Goal: Task Accomplishment & Management: Use online tool/utility

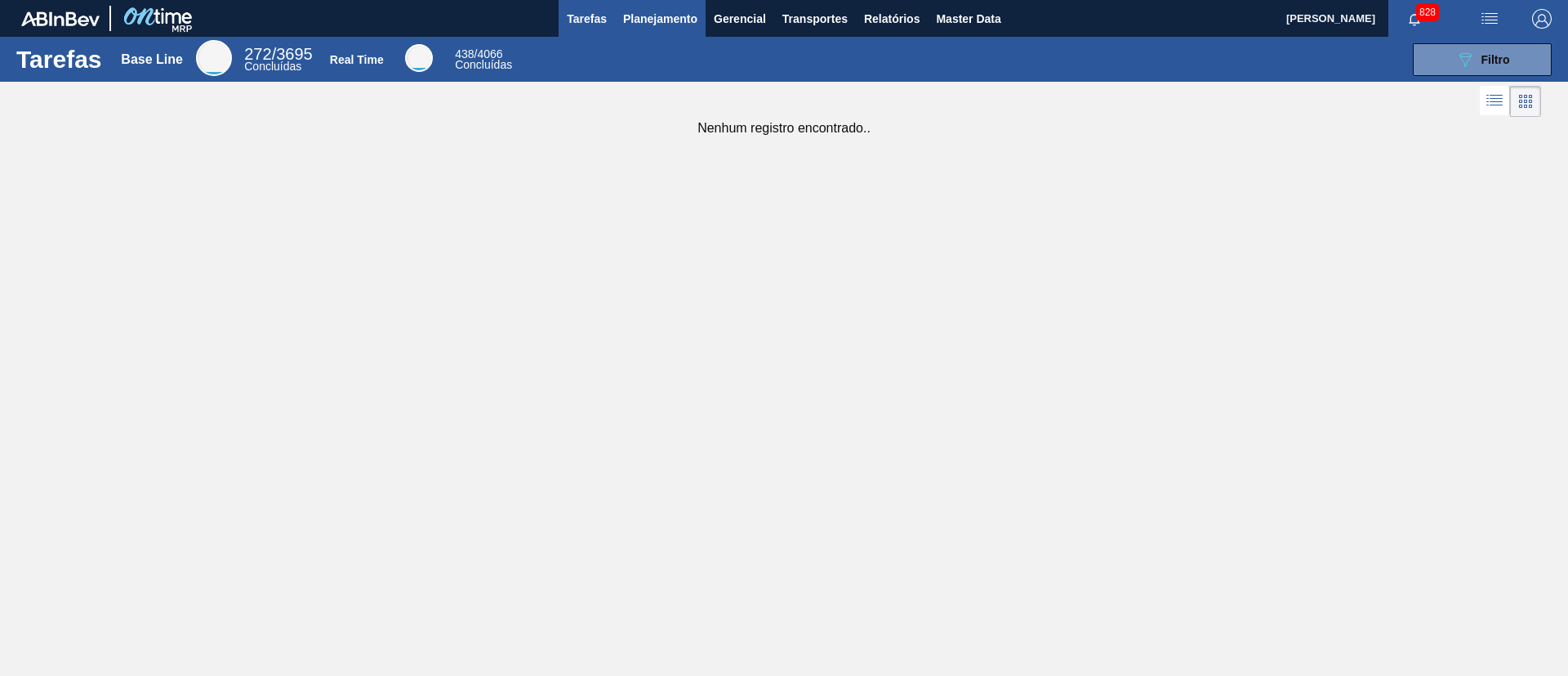
click at [676, 21] on span "Planejamento" at bounding box center [660, 18] width 75 height 19
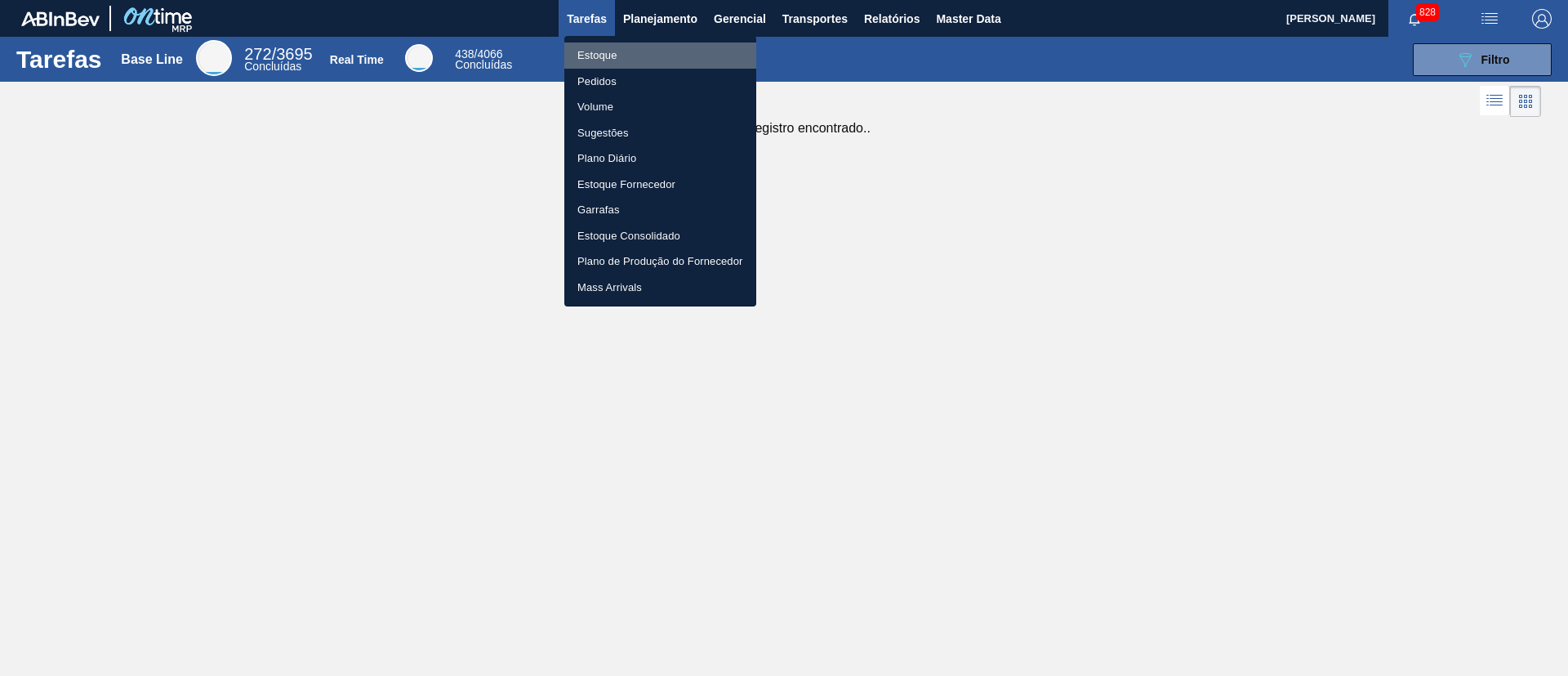
click at [634, 51] on li "Estoque" at bounding box center [661, 55] width 192 height 26
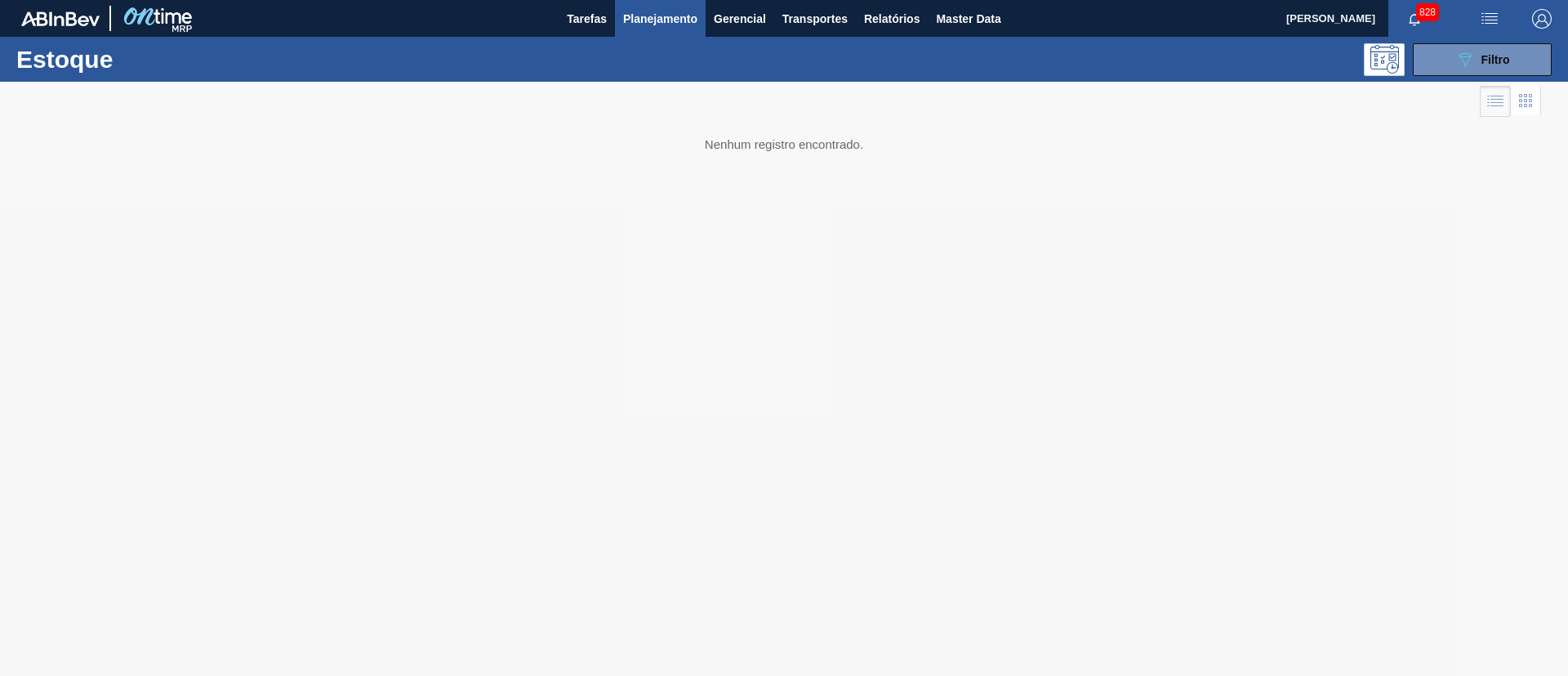
click at [668, 26] on span "Planejamento" at bounding box center [660, 18] width 75 height 19
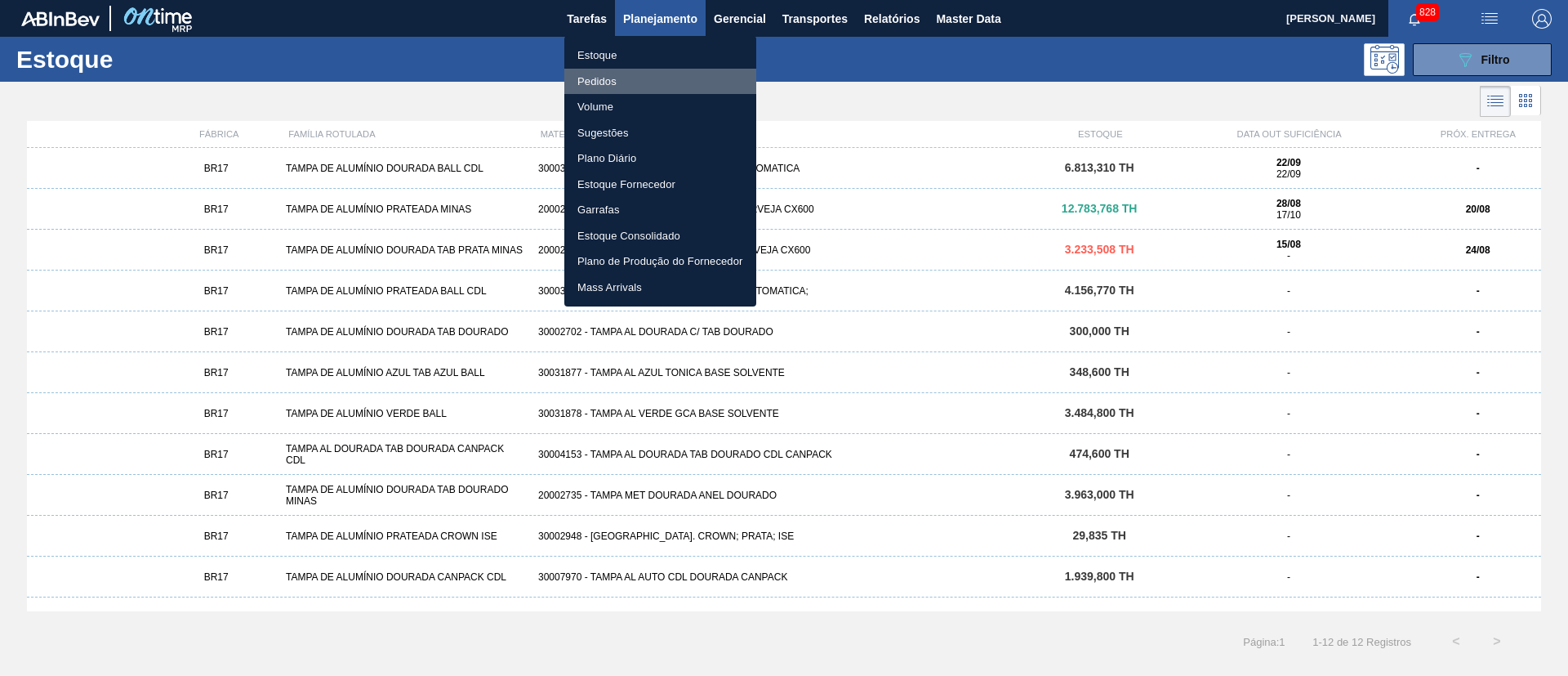
click at [635, 78] on li "Pedidos" at bounding box center [661, 81] width 192 height 26
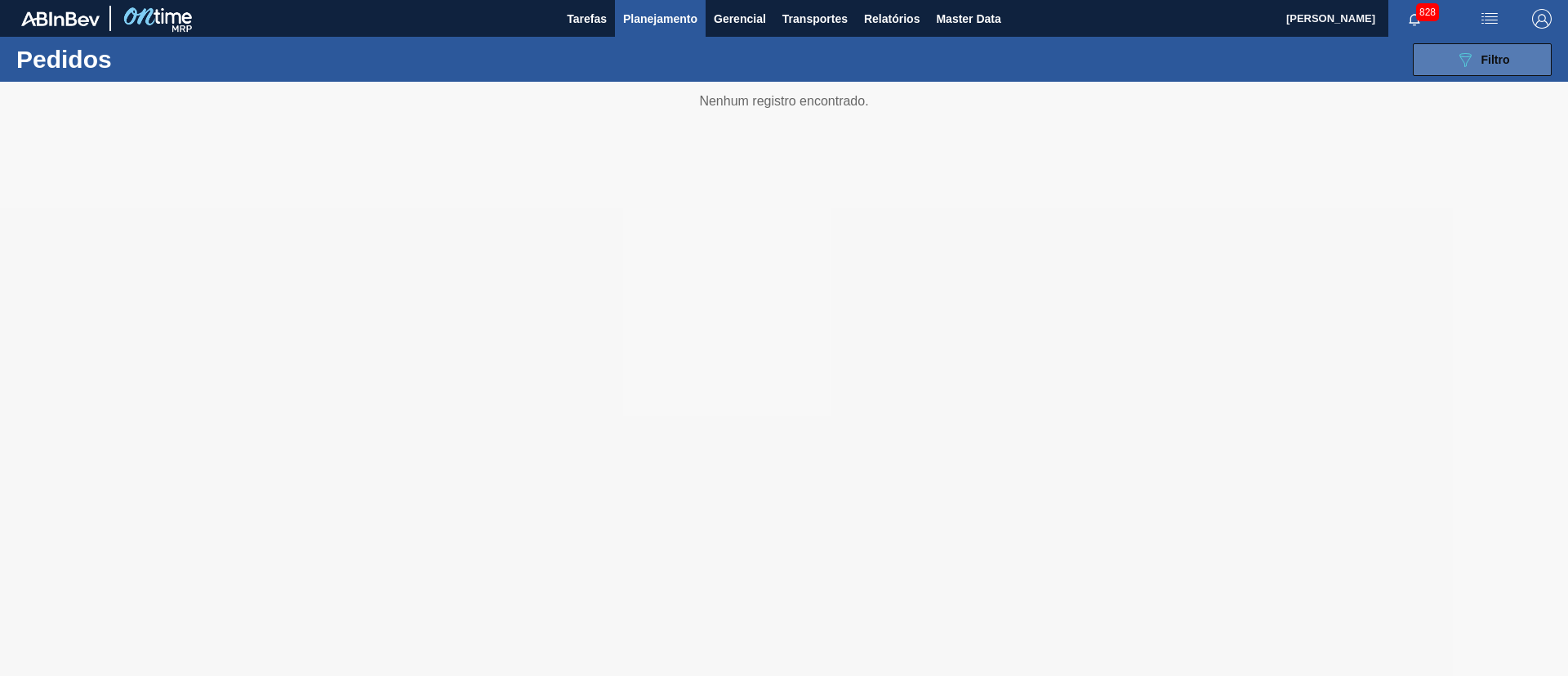
click at [1523, 52] on button "089F7B8B-B2A5-4AFE-B5C0-19BA573D28AC Filtro" at bounding box center [1482, 59] width 138 height 32
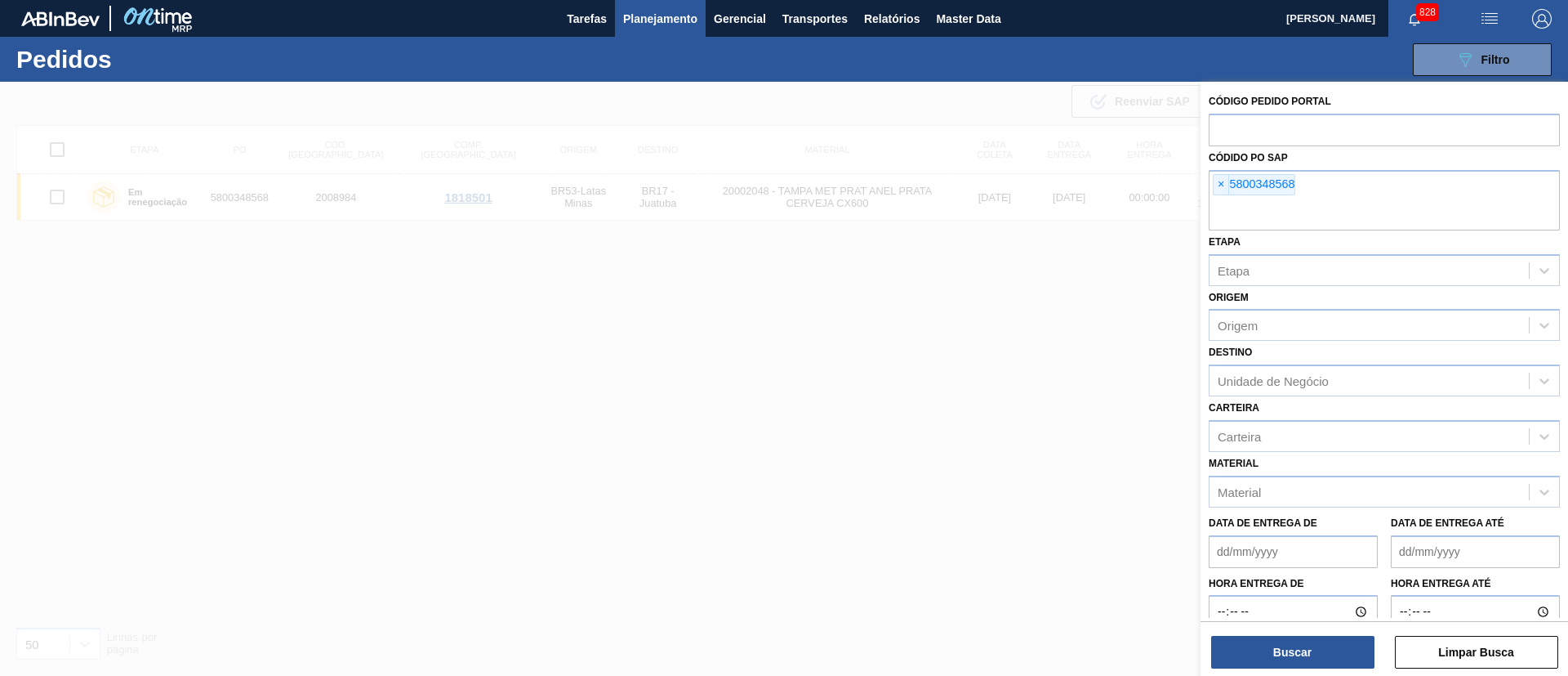
click at [1015, 471] on div at bounding box center [784, 419] width 1568 height 676
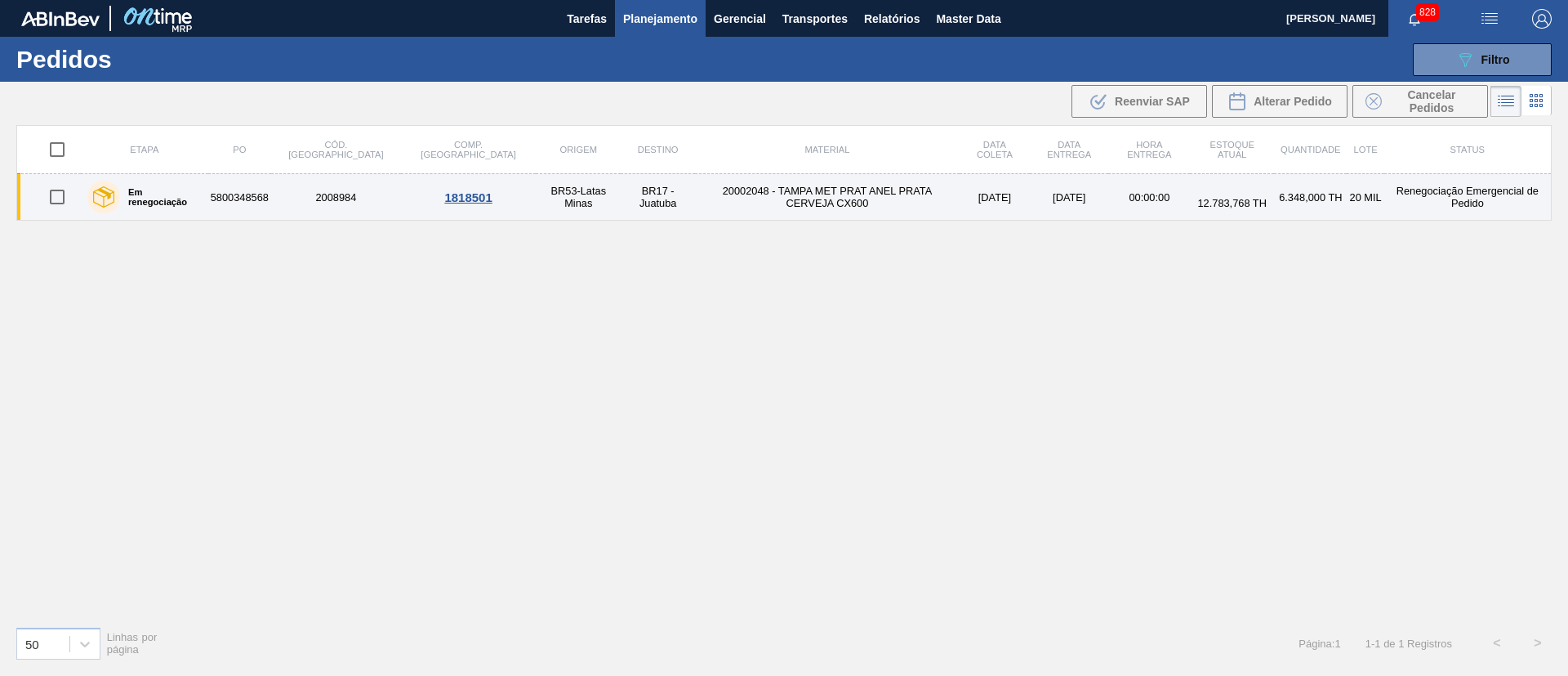
click at [821, 206] on td "20002048 - TAMPA MET PRAT ANEL PRATA CERVEJA CX600" at bounding box center [827, 197] width 265 height 46
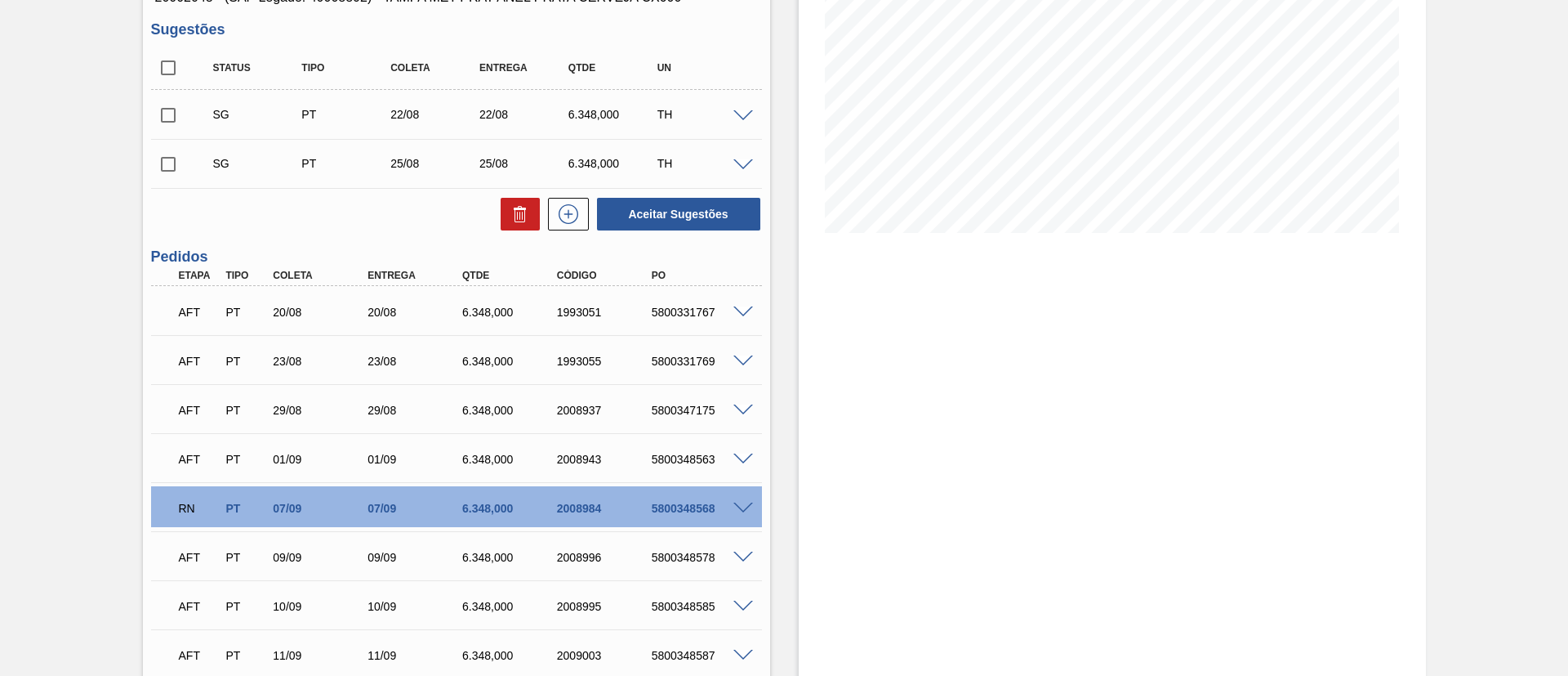
scroll to position [368, 0]
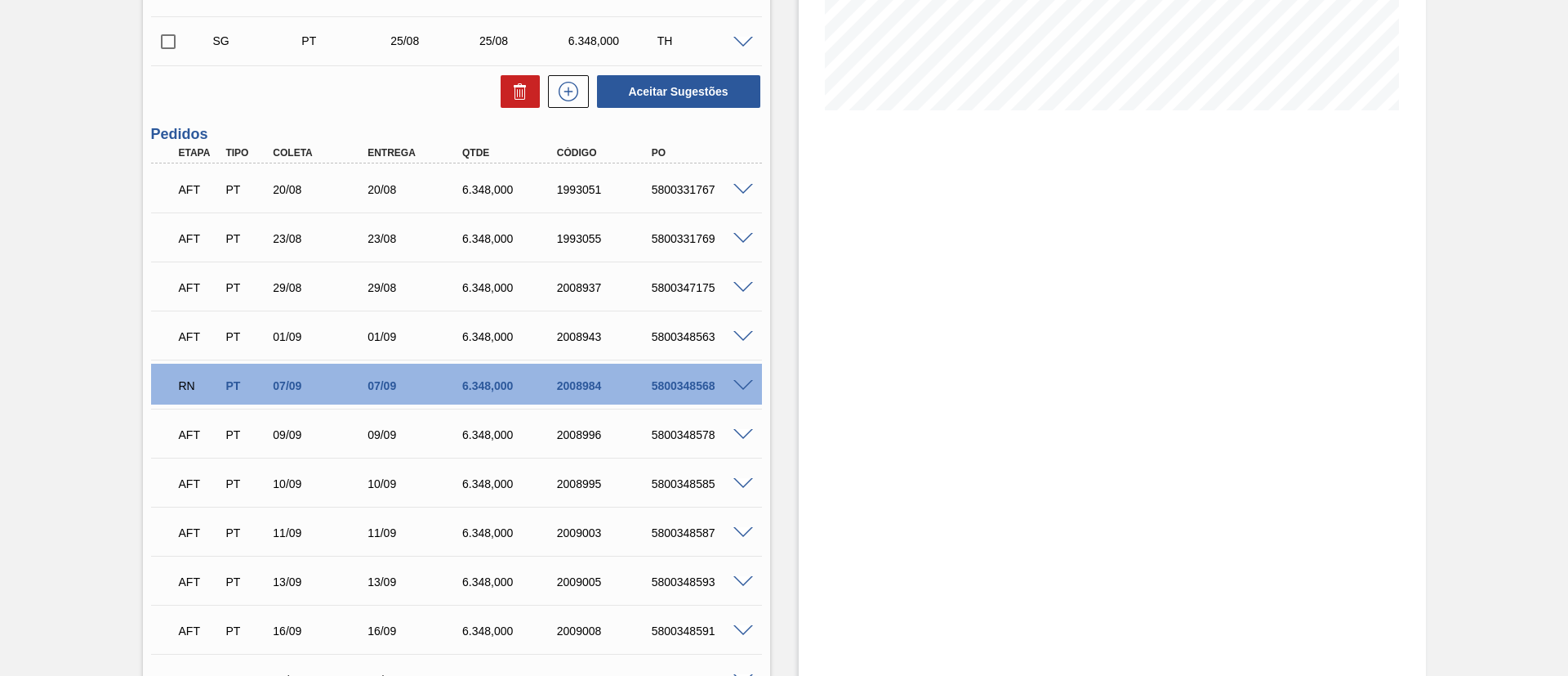
click at [741, 382] on span at bounding box center [743, 386] width 19 height 12
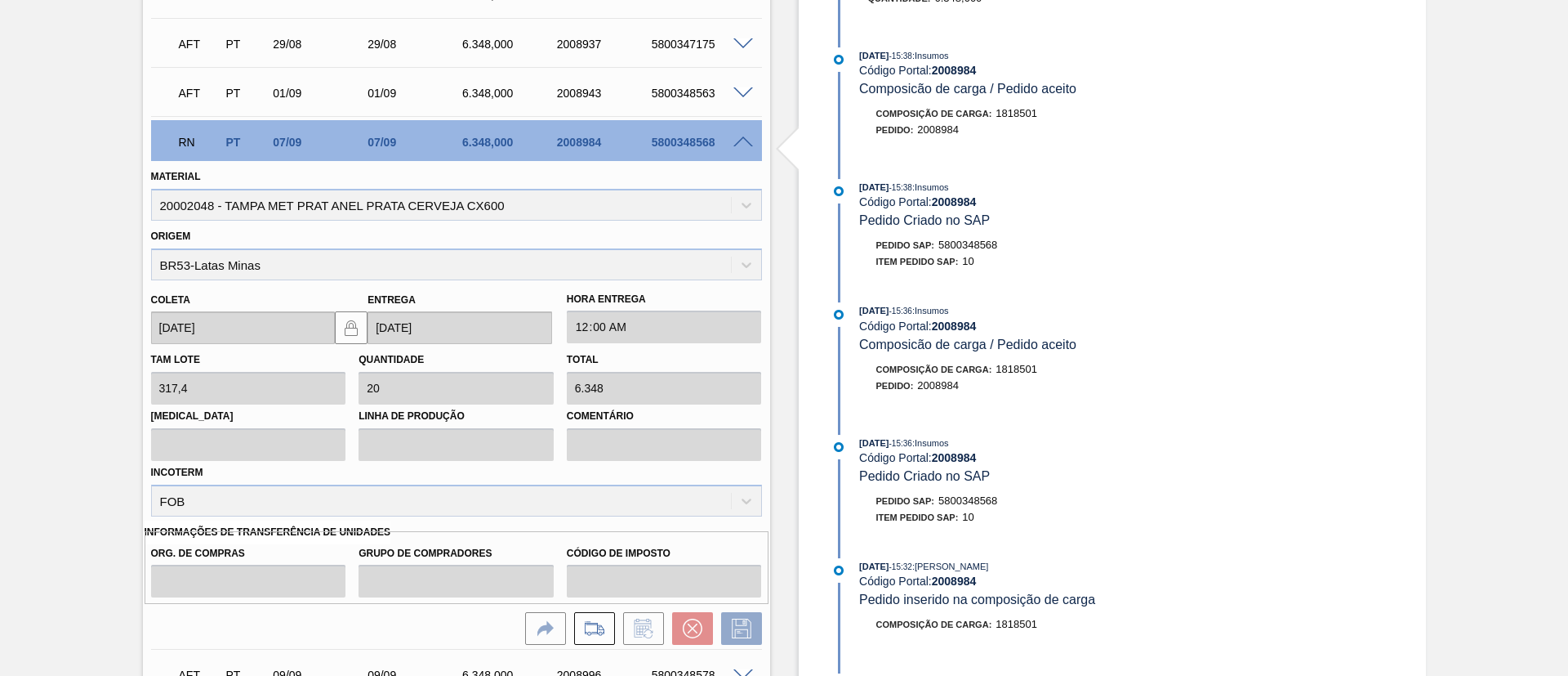
scroll to position [490, 0]
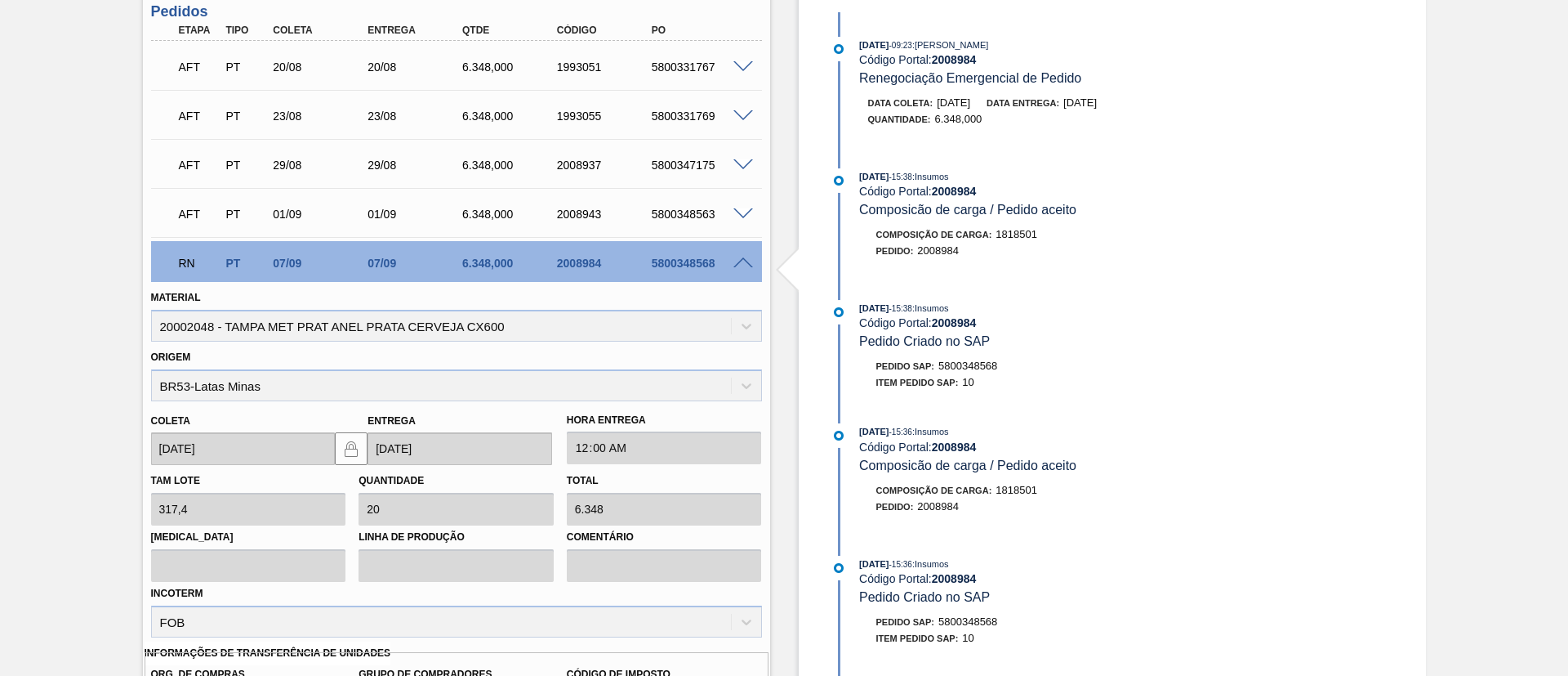
click at [939, 358] on div "Pedido SAP: 5800348568" at bounding box center [938, 367] width 122 height 17
click at [746, 260] on span at bounding box center [743, 263] width 19 height 12
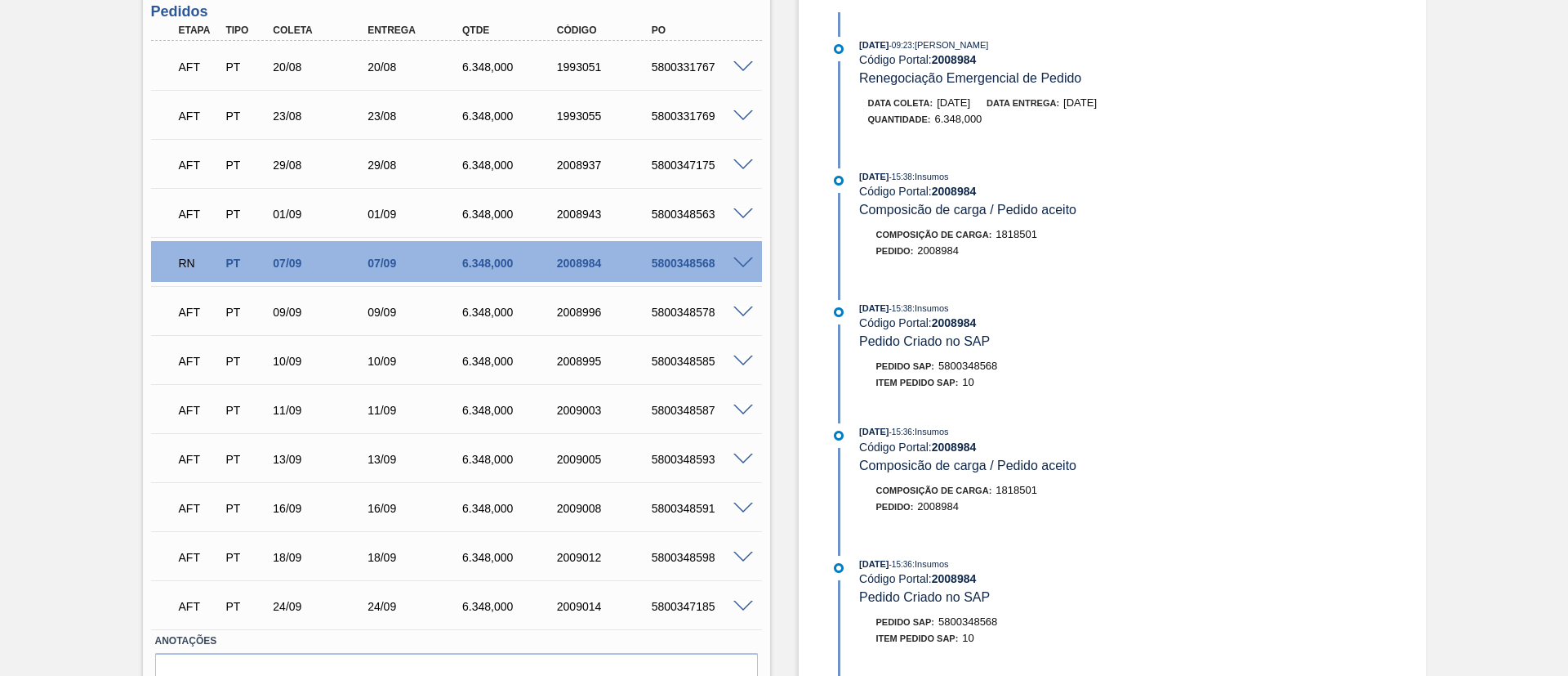
click at [740, 259] on span at bounding box center [743, 263] width 19 height 12
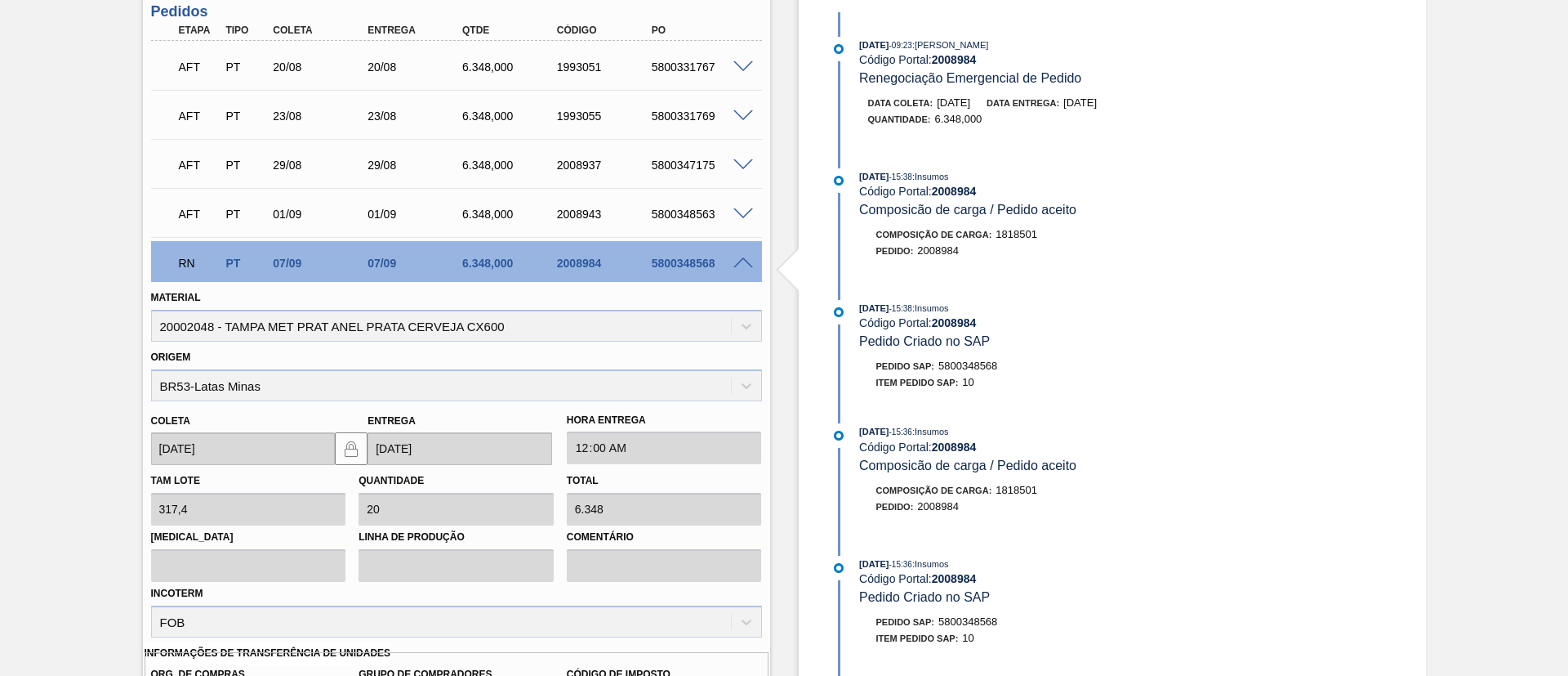
scroll to position [858, 0]
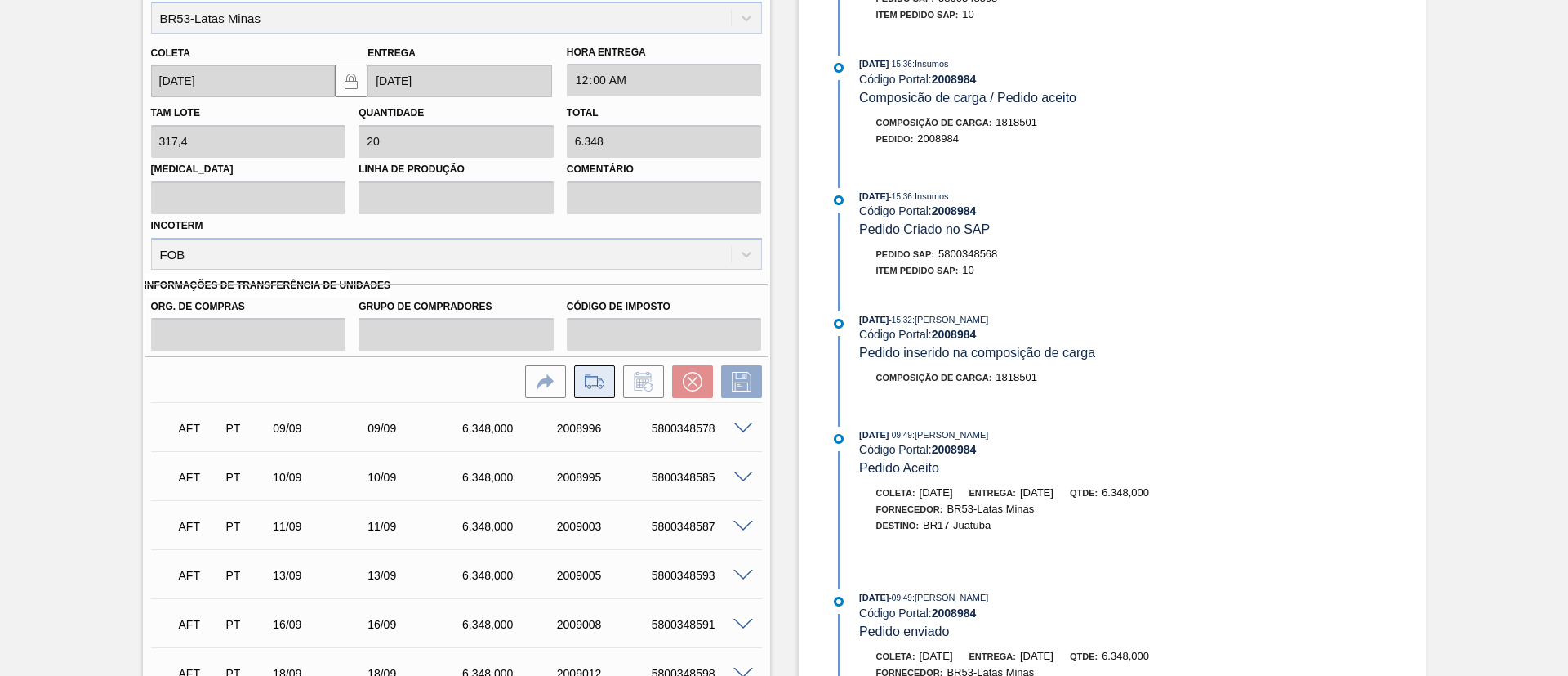
click at [585, 380] on icon at bounding box center [594, 381] width 18 height 11
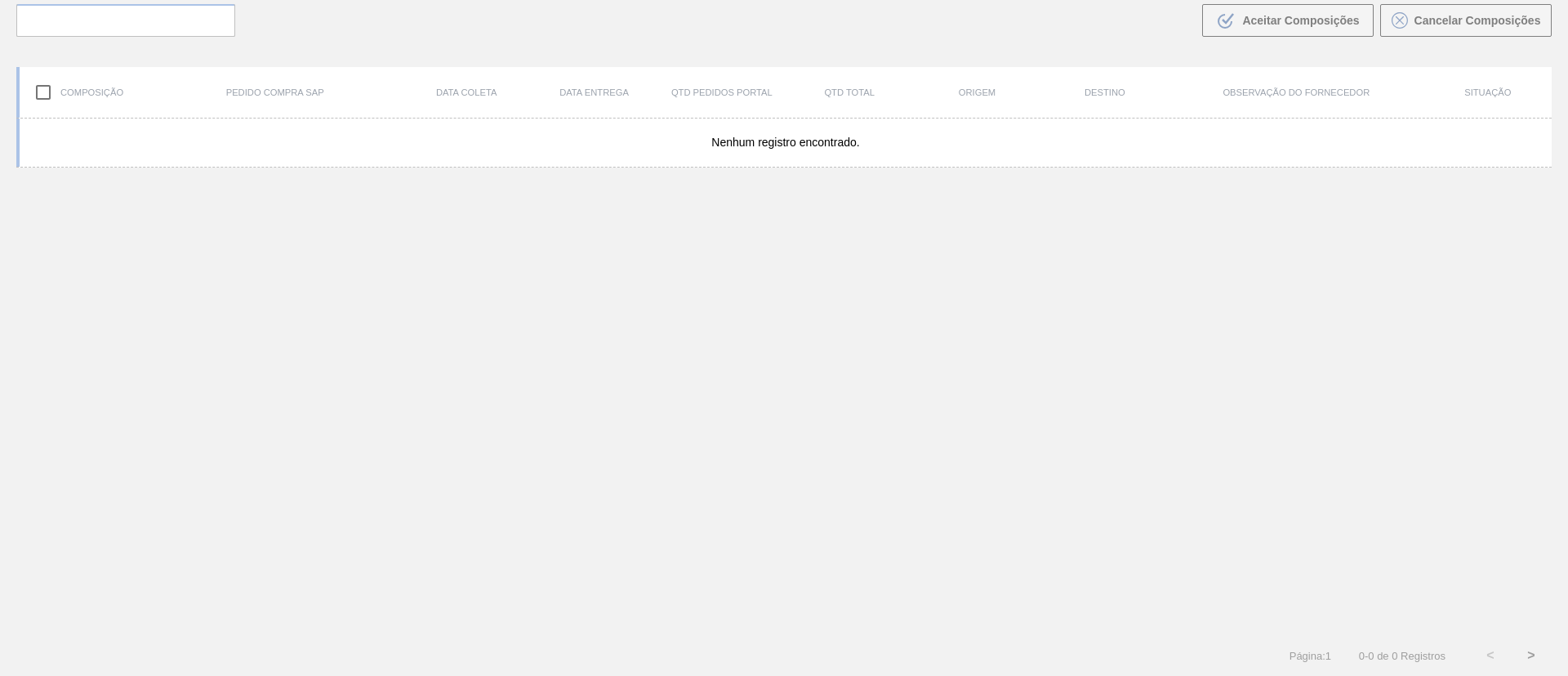
scroll to position [117, 0]
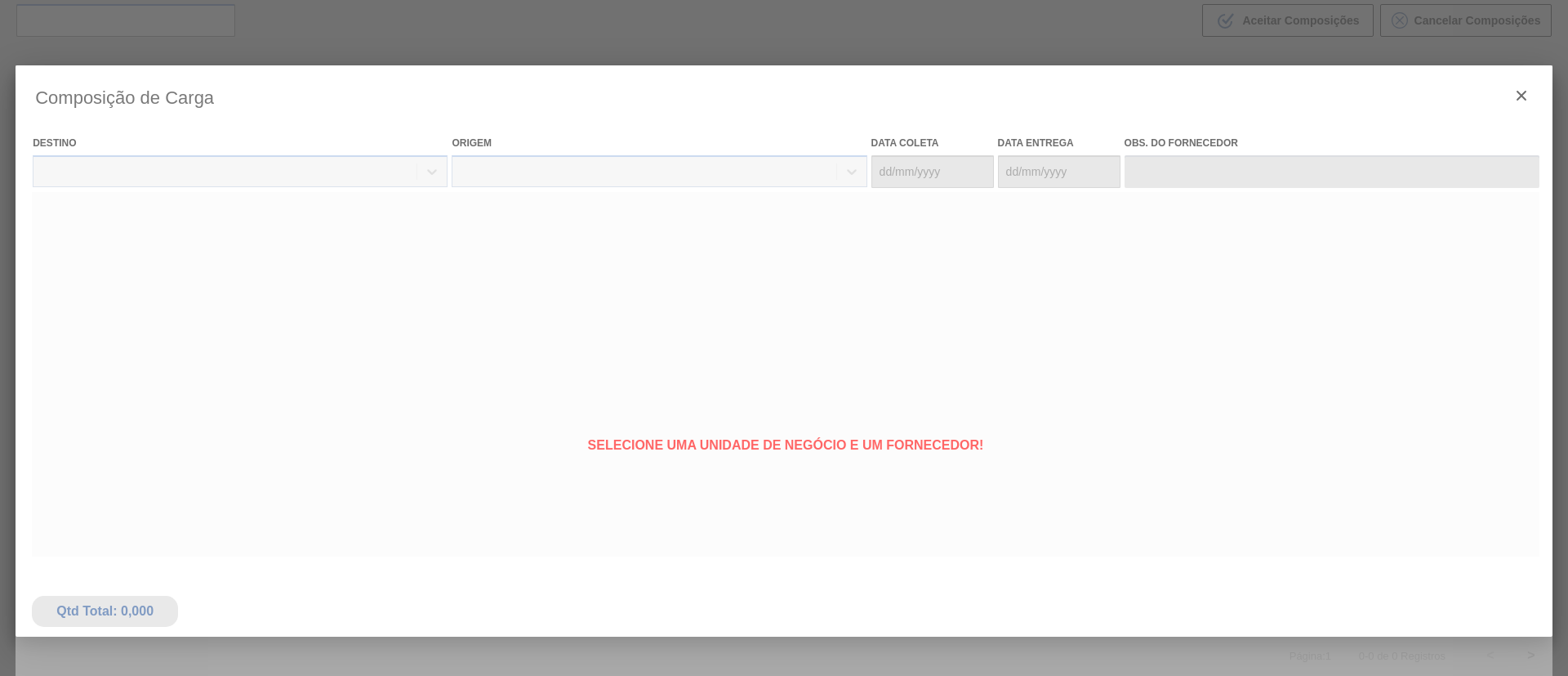
type coleta "[DATE]"
type entrega "[DATE]"
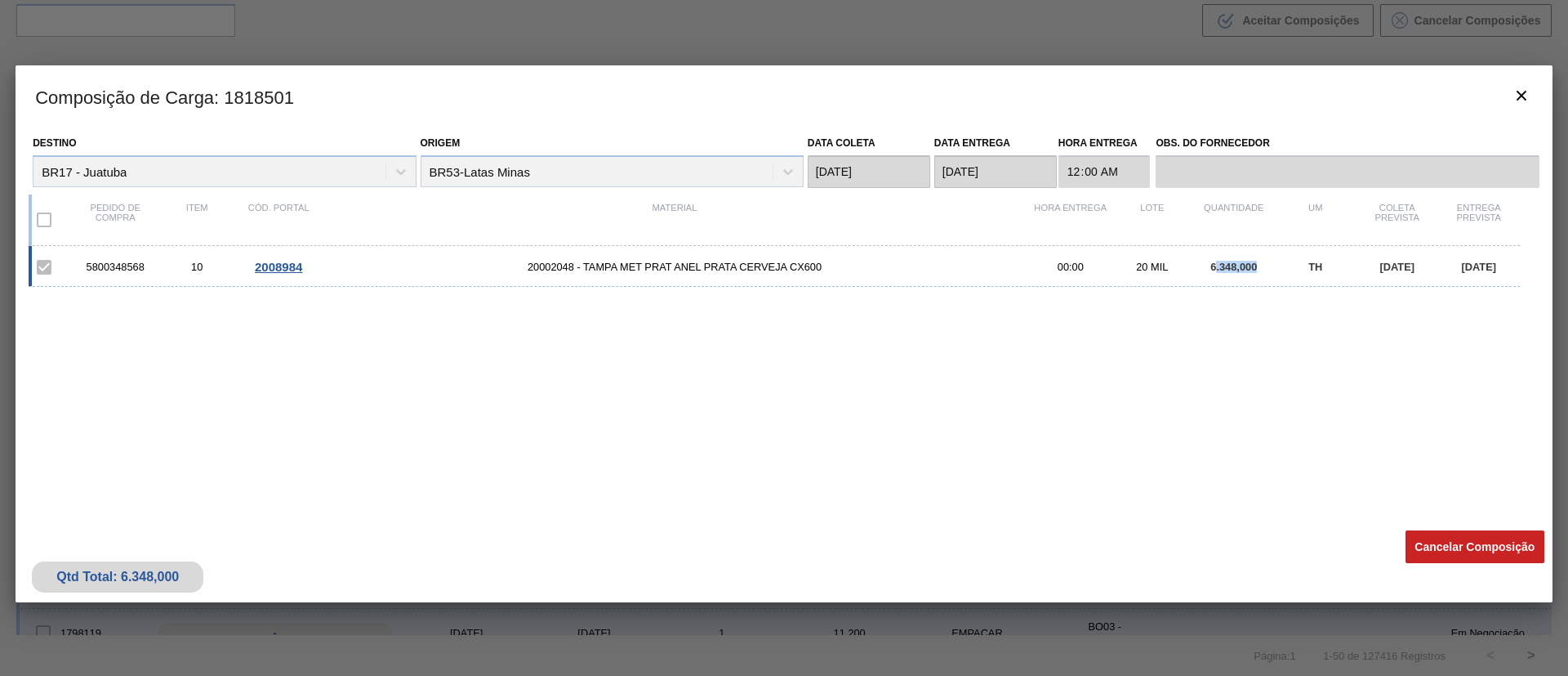
drag, startPoint x: 1214, startPoint y: 265, endPoint x: 1277, endPoint y: 270, distance: 63.2
click at [1277, 270] on div "5800348568 10 2008984 20002048 - TAMPA MET PRAT ANEL PRATA CERVEJA CX600 00:00 …" at bounding box center [774, 266] width 1491 height 41
drag, startPoint x: 1209, startPoint y: 268, endPoint x: 1265, endPoint y: 273, distance: 56.2
click at [1265, 273] on div "5800348568 10 2008984 20002048 - TAMPA MET PRAT ANEL PRATA CERVEJA CX600 00:00 …" at bounding box center [774, 266] width 1491 height 41
copy span "6.348,000"
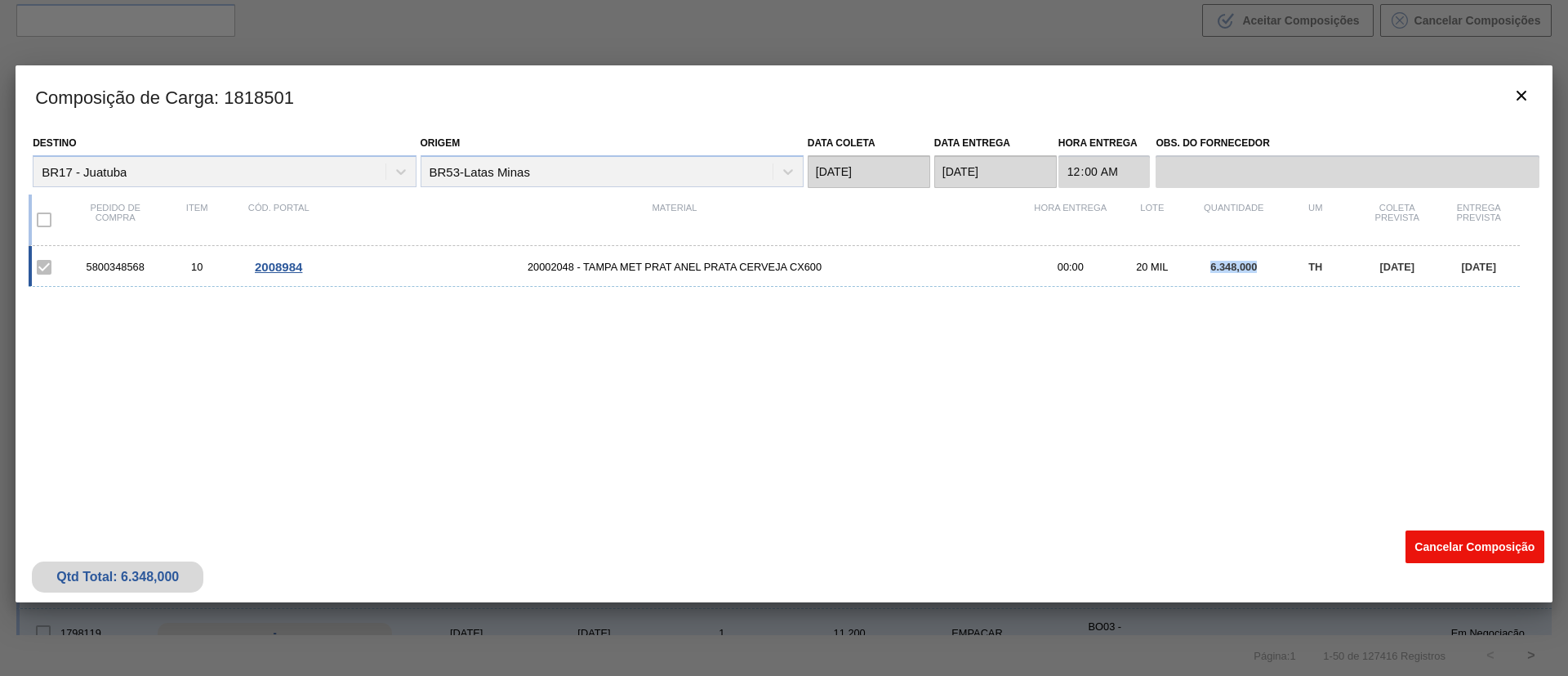
click at [1467, 547] on button "Cancelar Composição" at bounding box center [1475, 546] width 138 height 32
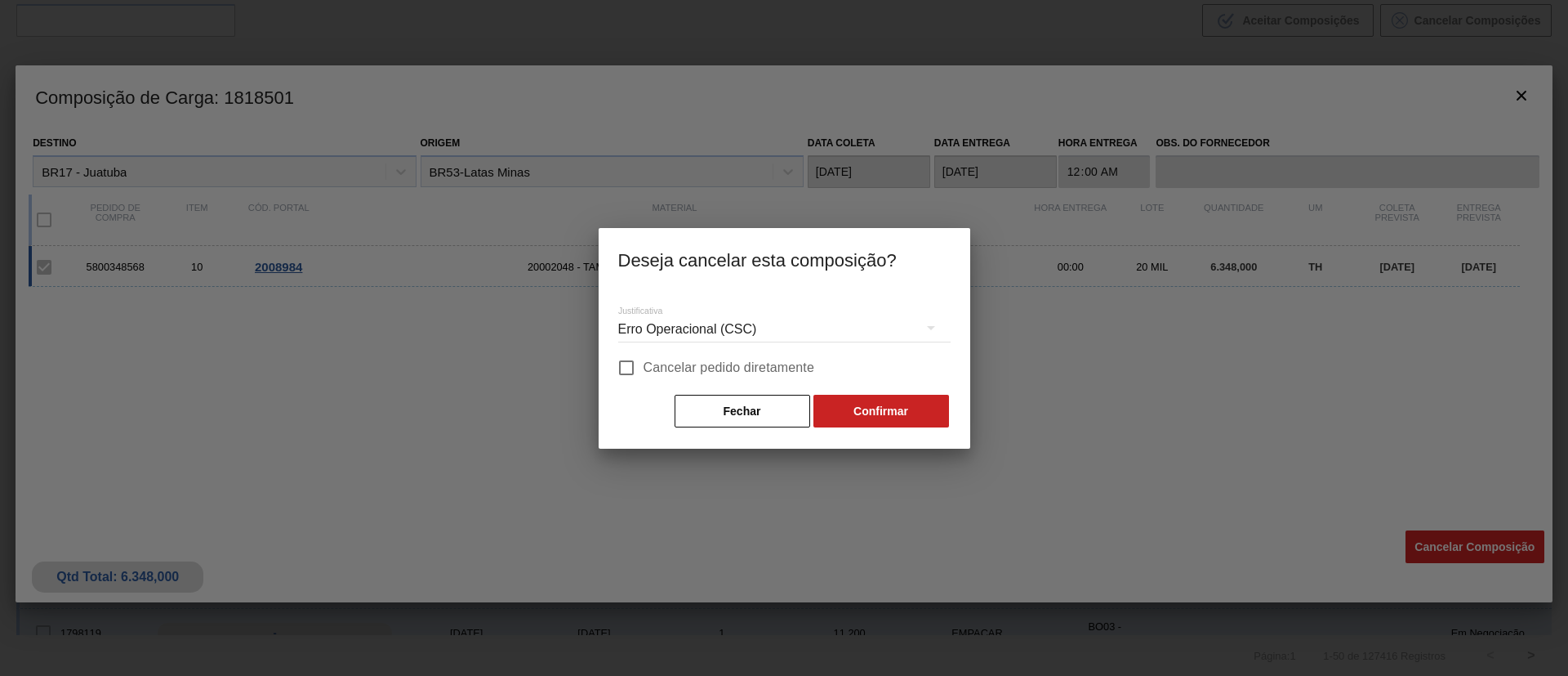
click at [735, 376] on span "Cancelar pedido diretamente" at bounding box center [729, 368] width 172 height 19
click at [643, 376] on input "Cancelar pedido diretamente" at bounding box center [626, 368] width 34 height 34
checkbox input "true"
click at [897, 404] on button "Confirmar" at bounding box center [880, 410] width 136 height 32
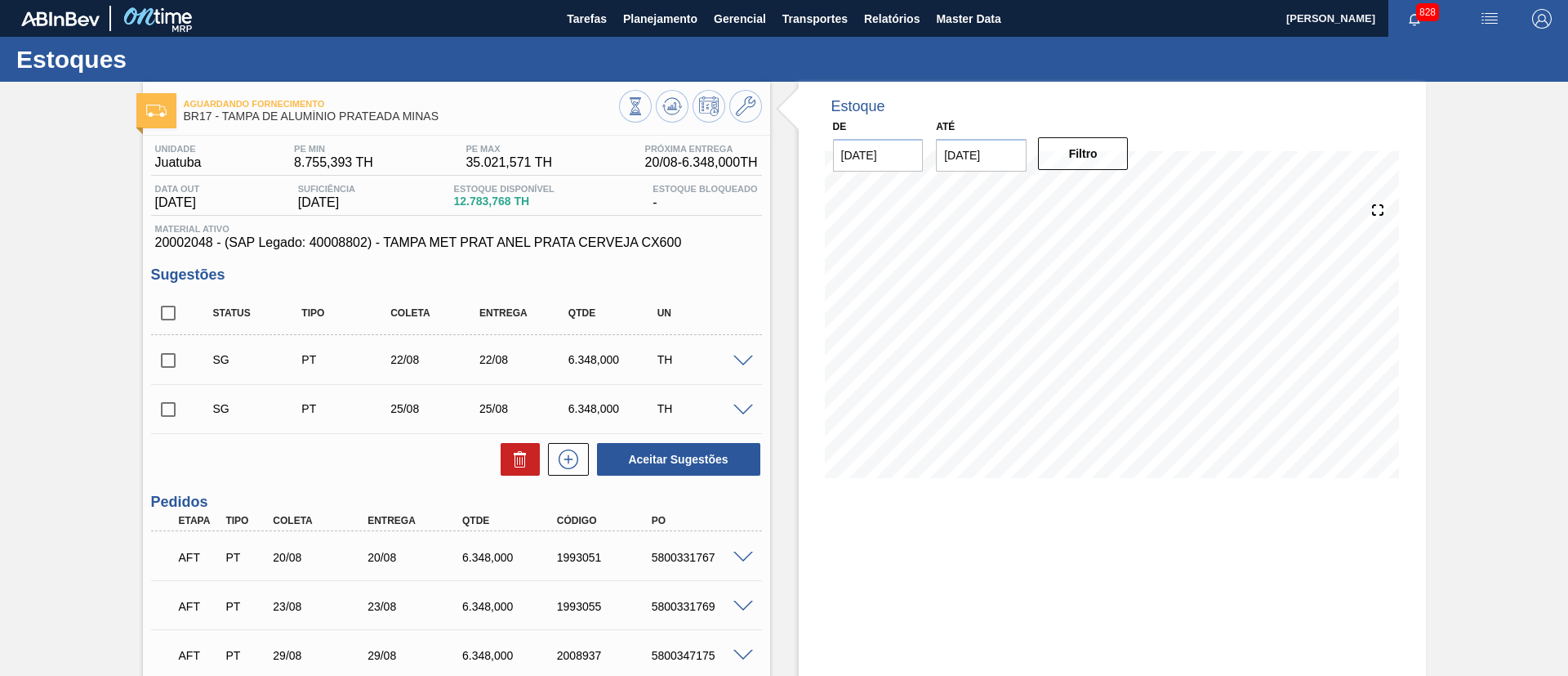
click at [734, 356] on span at bounding box center [743, 361] width 19 height 12
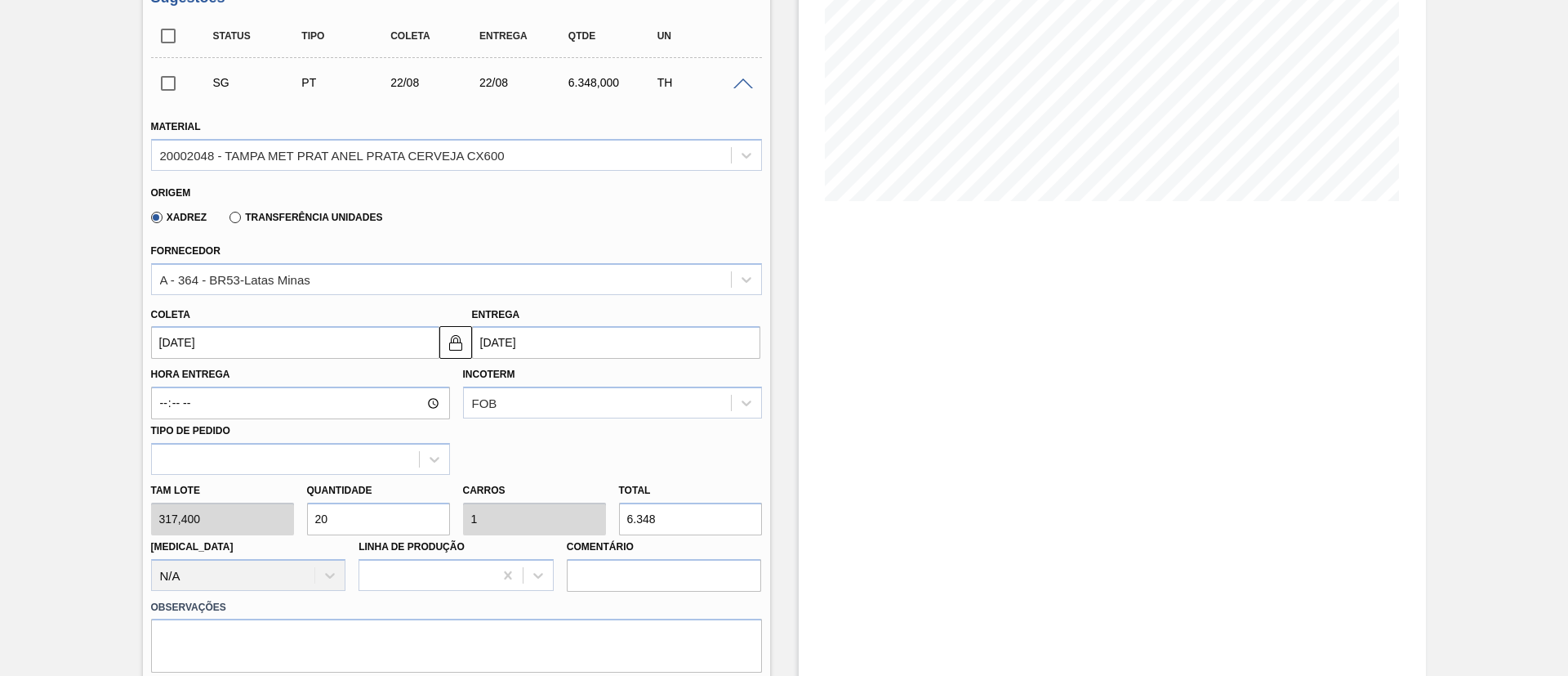
scroll to position [490, 0]
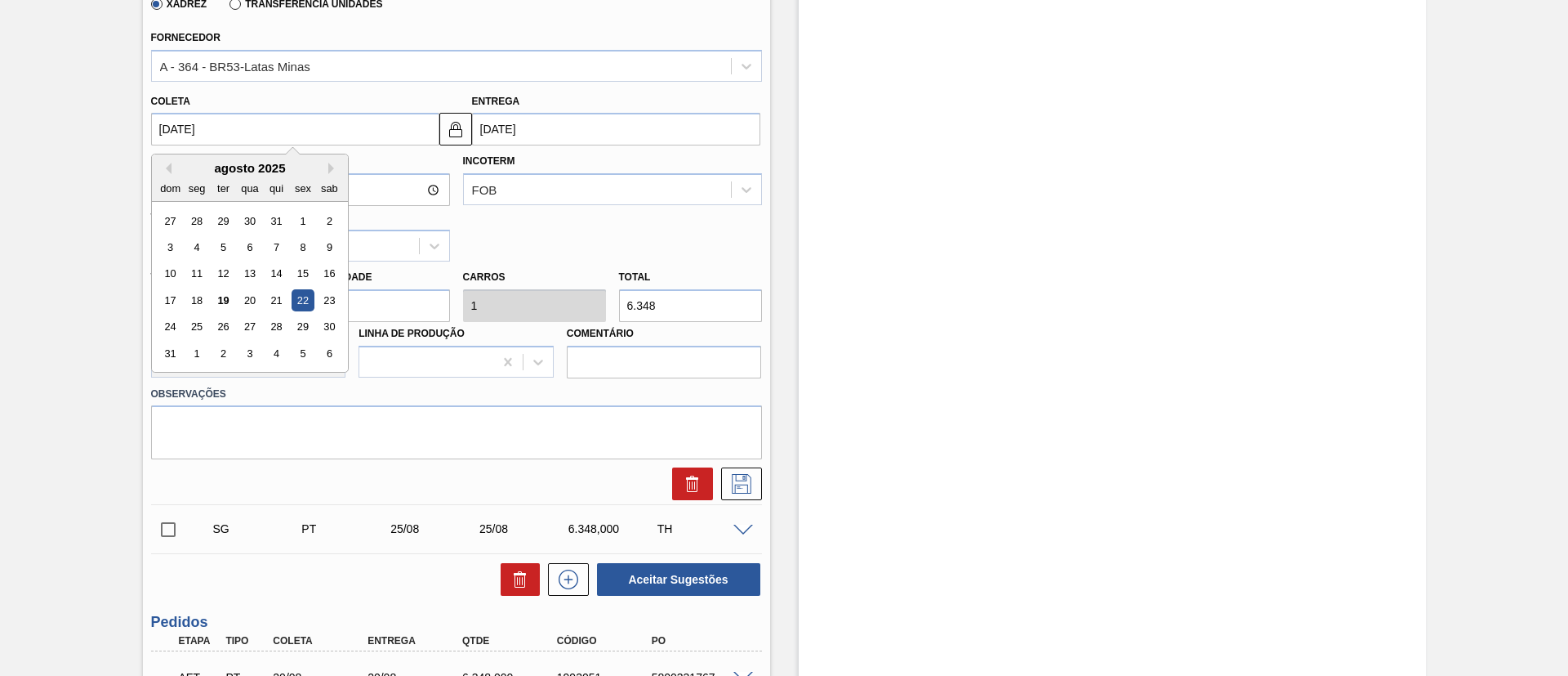
click at [262, 124] on input "[DATE]" at bounding box center [295, 128] width 288 height 32
click at [245, 352] on div "3" at bounding box center [249, 354] width 22 height 22
type input "[DATE]"
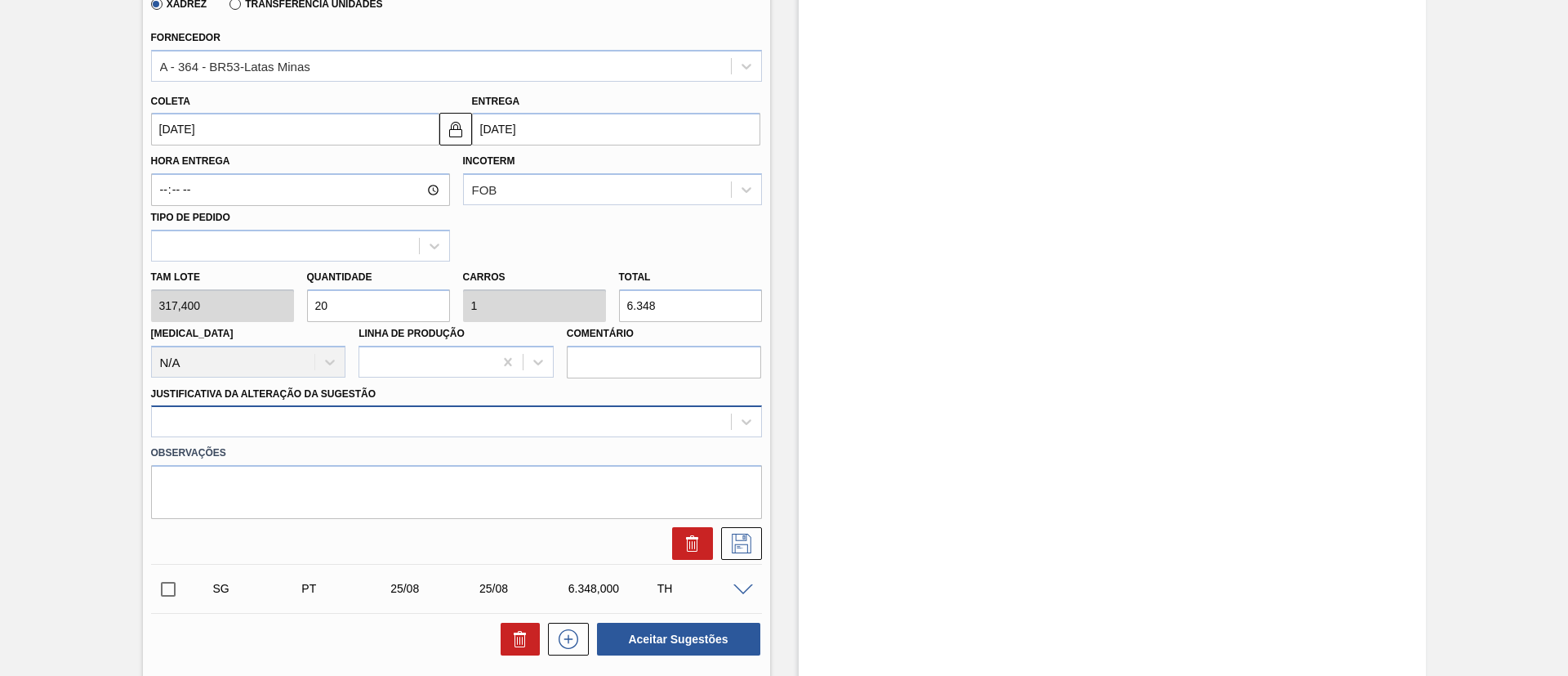
scroll to position [510, 0]
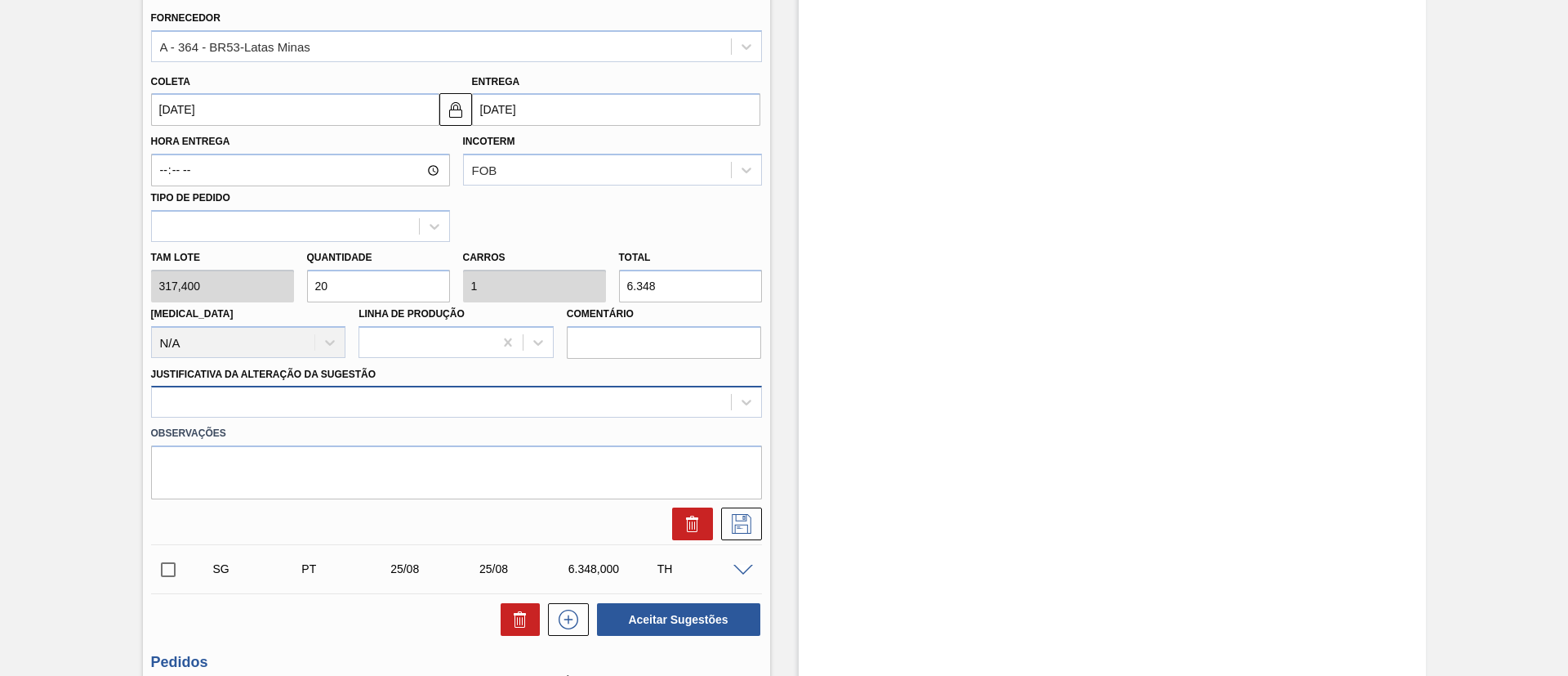
click at [589, 417] on div at bounding box center [457, 402] width 611 height 32
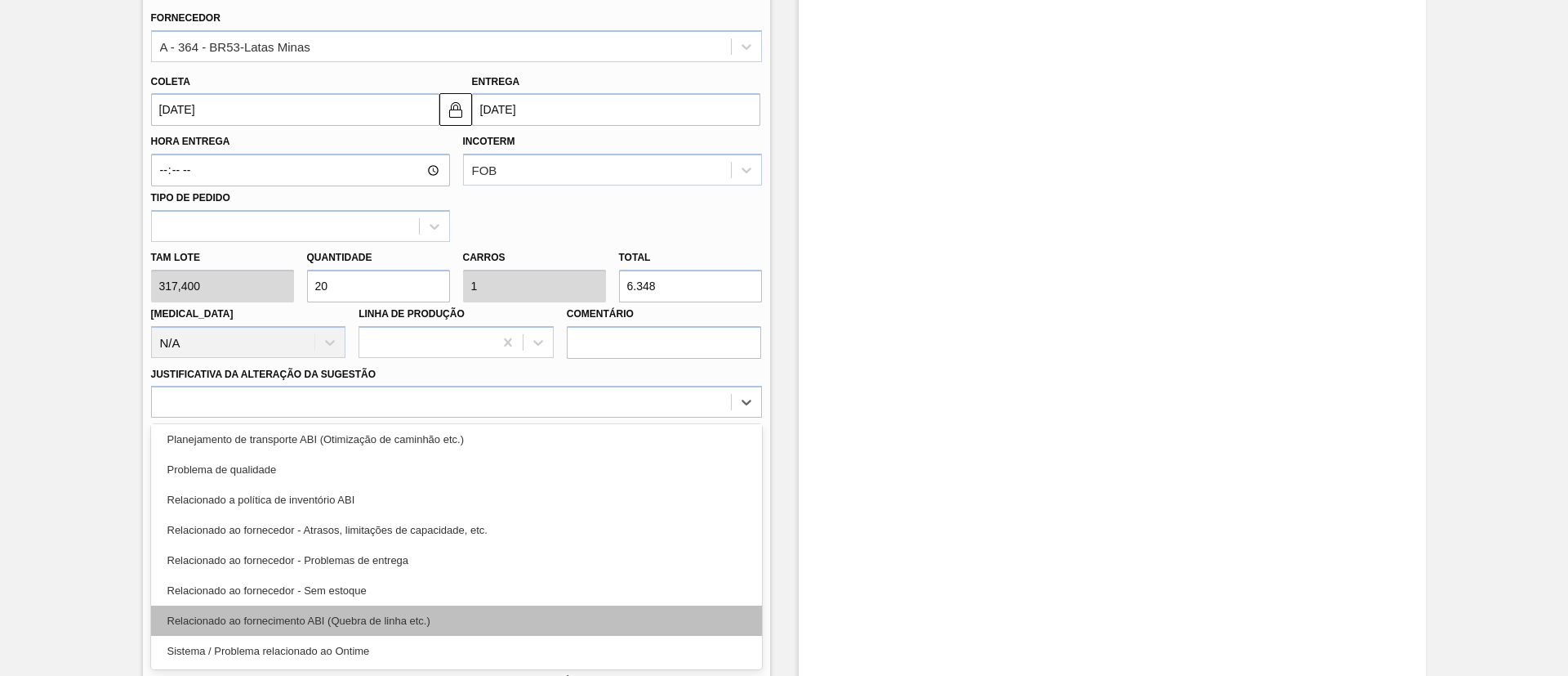
scroll to position [0, 0]
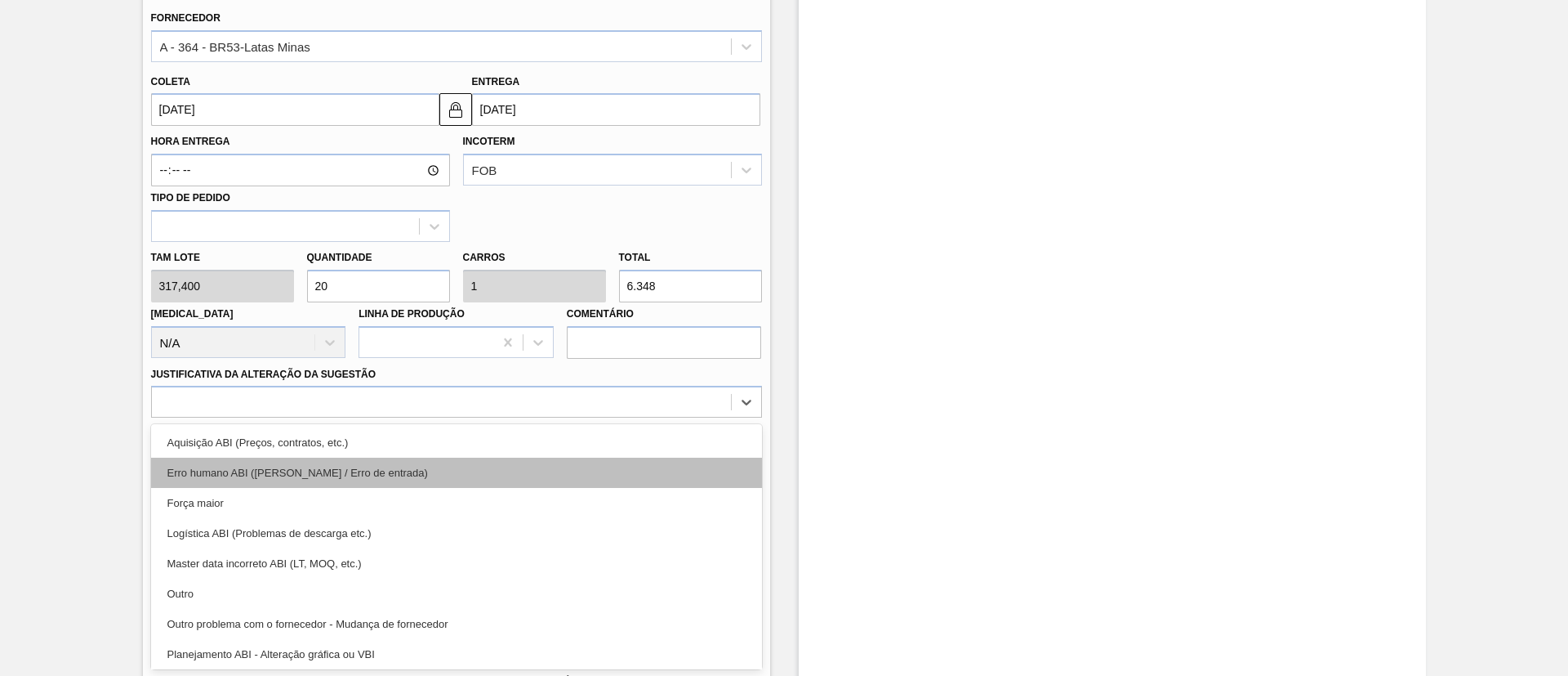
click at [337, 475] on div "Erro humano ABI ([PERSON_NAME] / Erro de entrada)" at bounding box center [457, 473] width 611 height 30
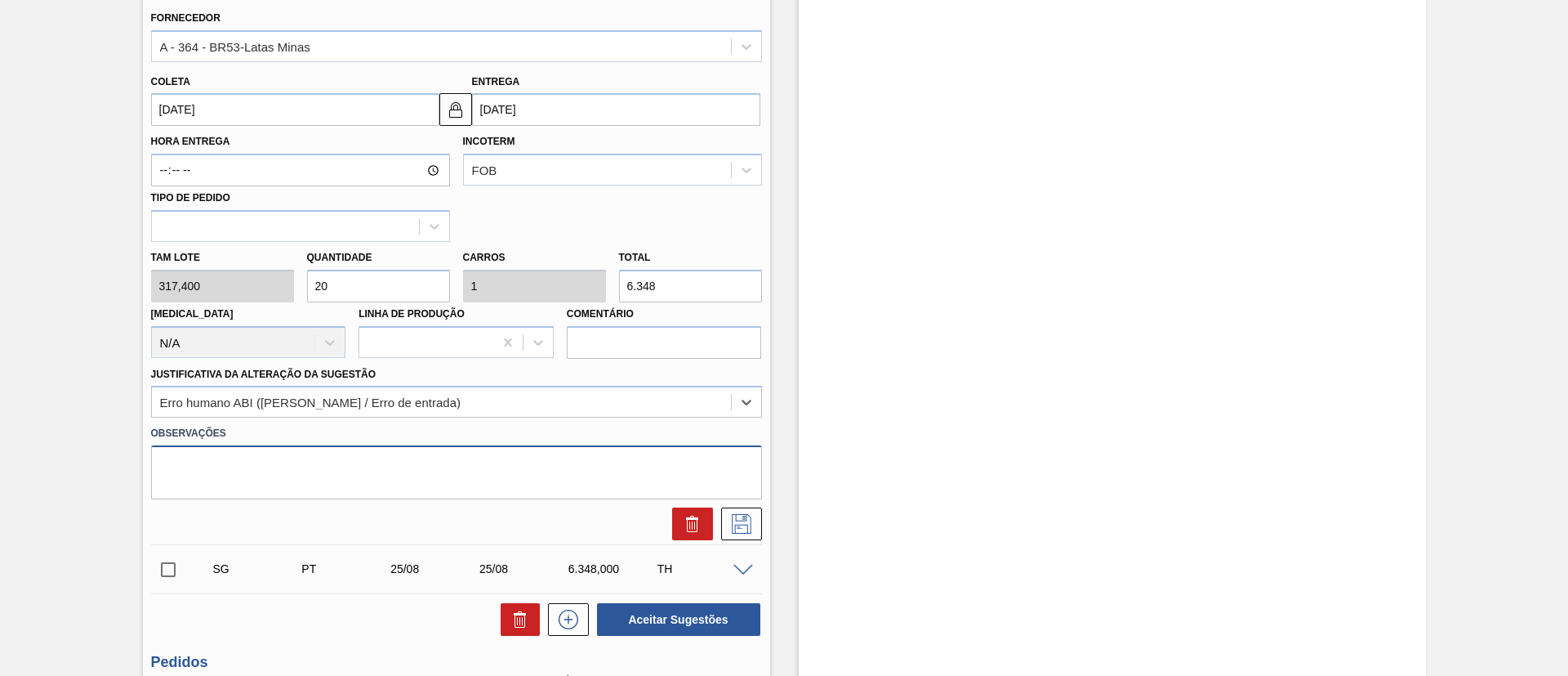
click at [429, 465] on textarea at bounding box center [457, 472] width 611 height 54
type textarea "Alterei um pedido futuro e acabou travando no processo de renegociação"
click at [750, 512] on button at bounding box center [741, 524] width 41 height 32
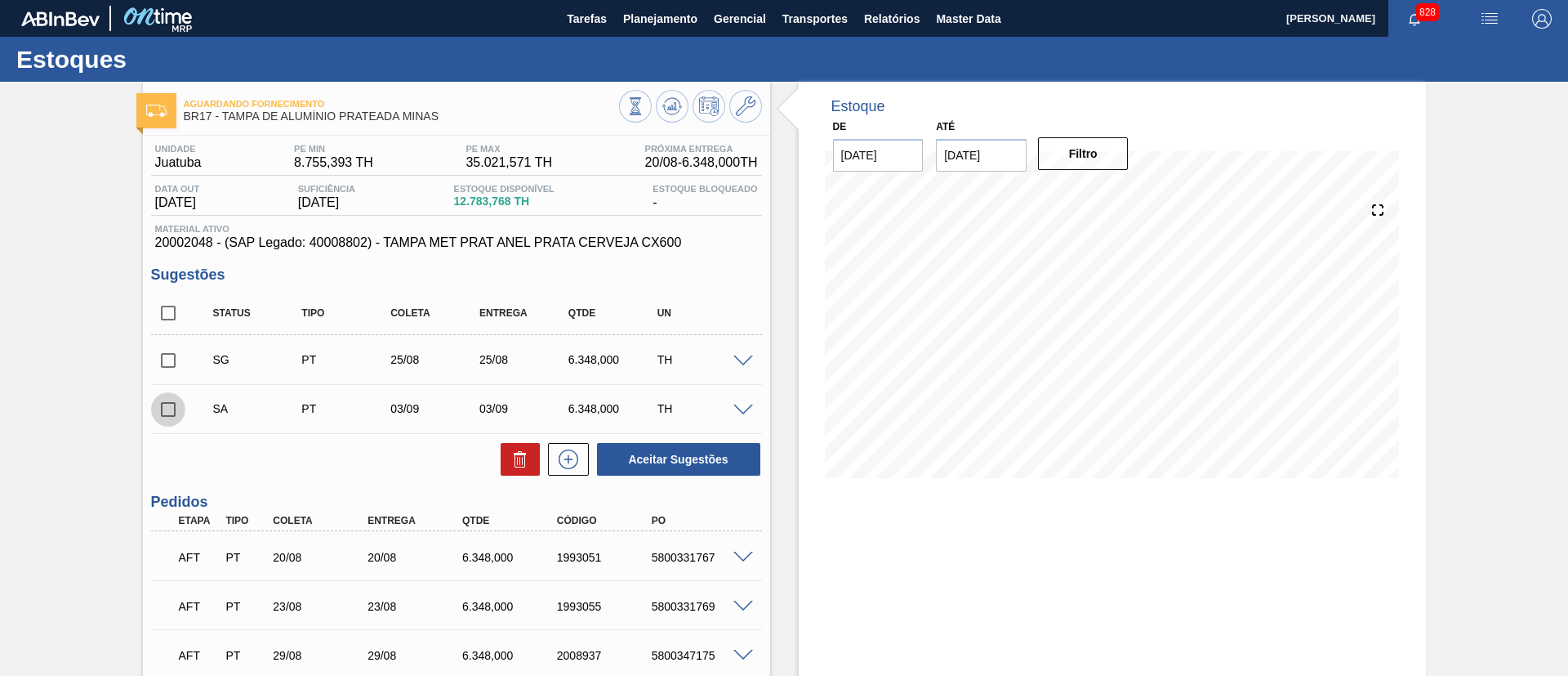
click at [177, 416] on input "checkbox" at bounding box center [168, 409] width 34 height 34
click at [633, 452] on button "Aceitar Sugestões" at bounding box center [678, 459] width 163 height 32
checkbox input "false"
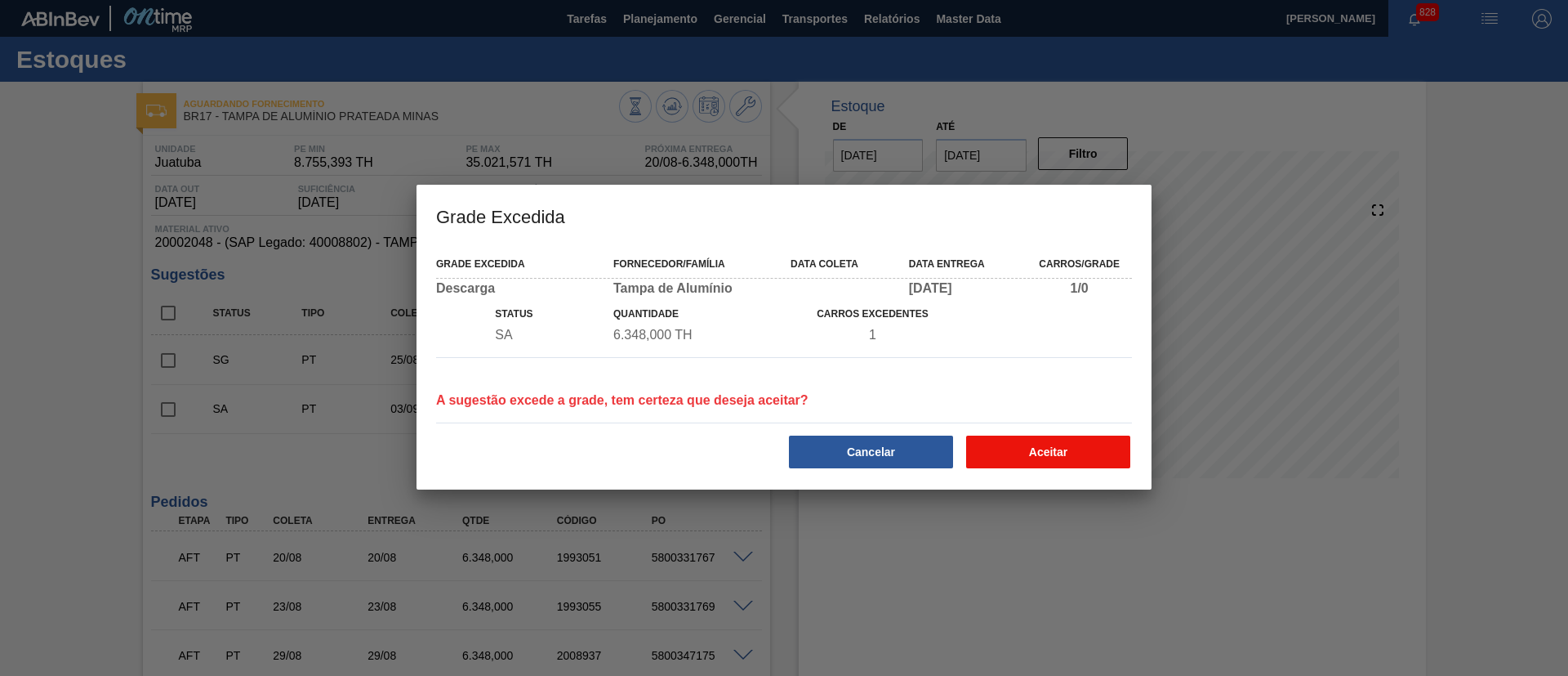
click at [1034, 459] on button "Aceitar" at bounding box center [1048, 452] width 164 height 32
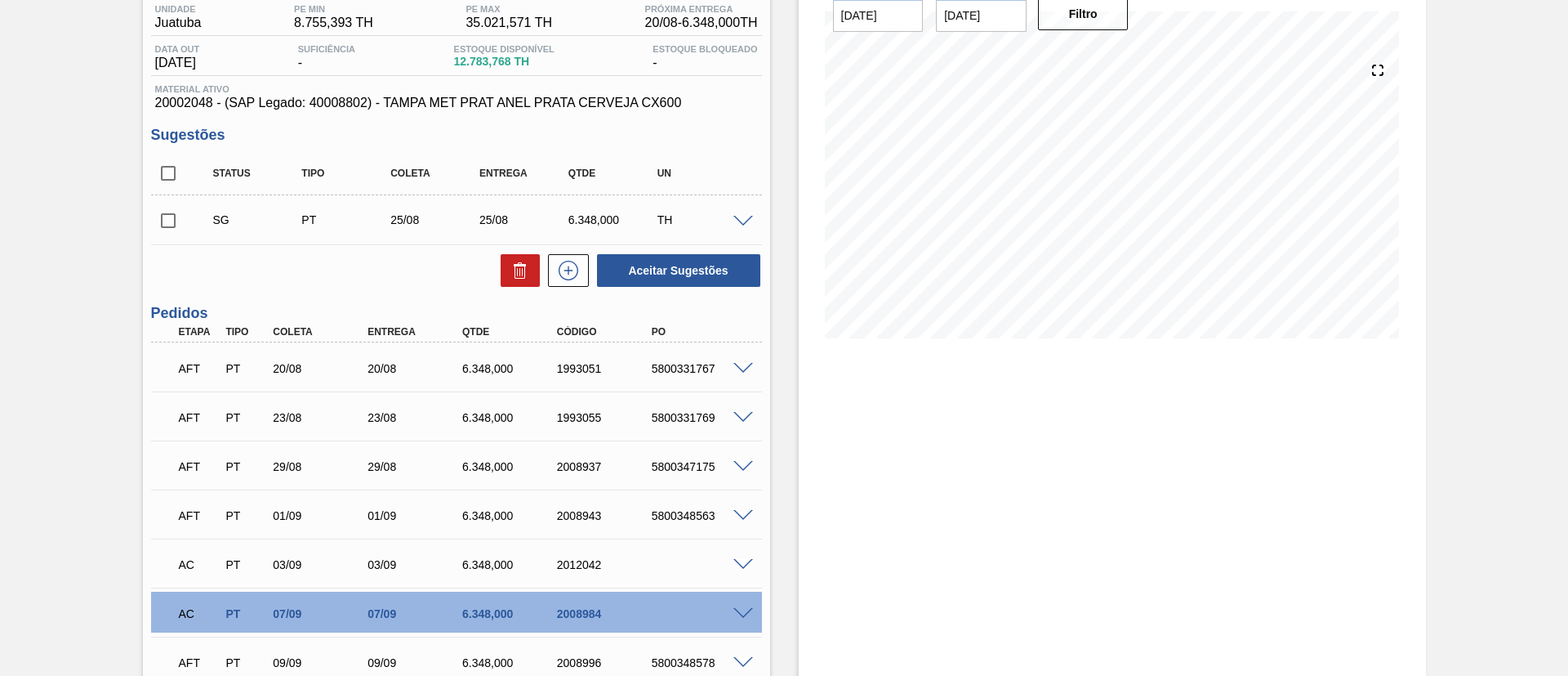
scroll to position [245, 0]
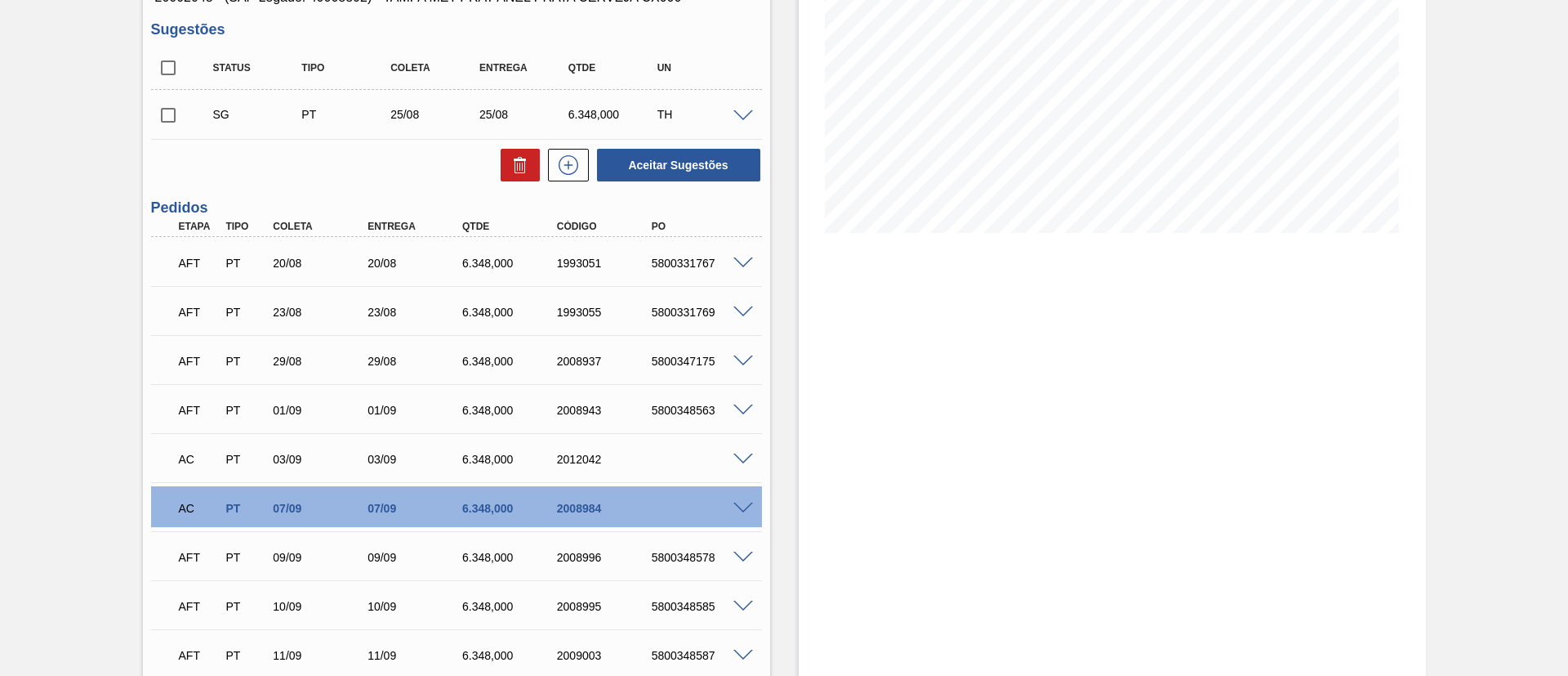
click at [737, 507] on span at bounding box center [743, 508] width 19 height 12
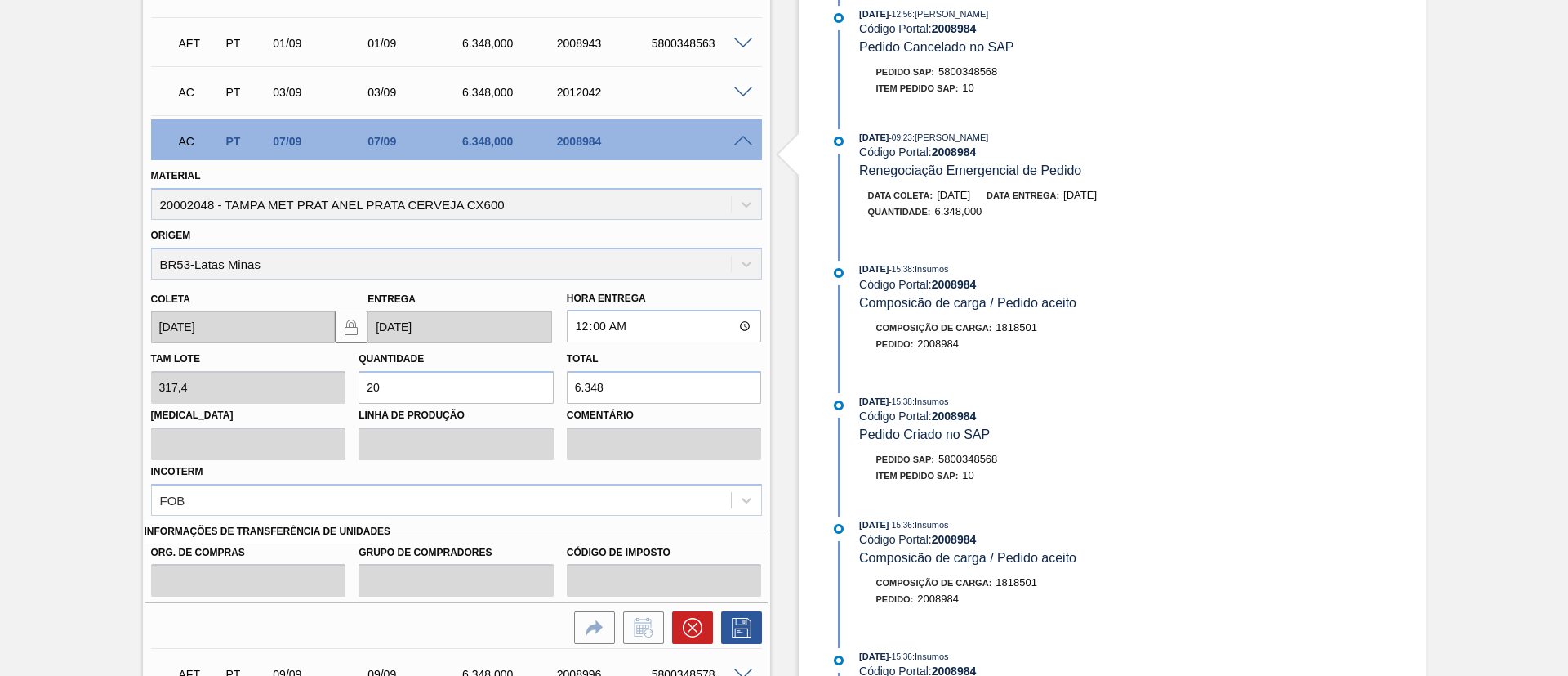
scroll to position [613, 0]
click at [685, 623] on icon at bounding box center [692, 626] width 19 height 19
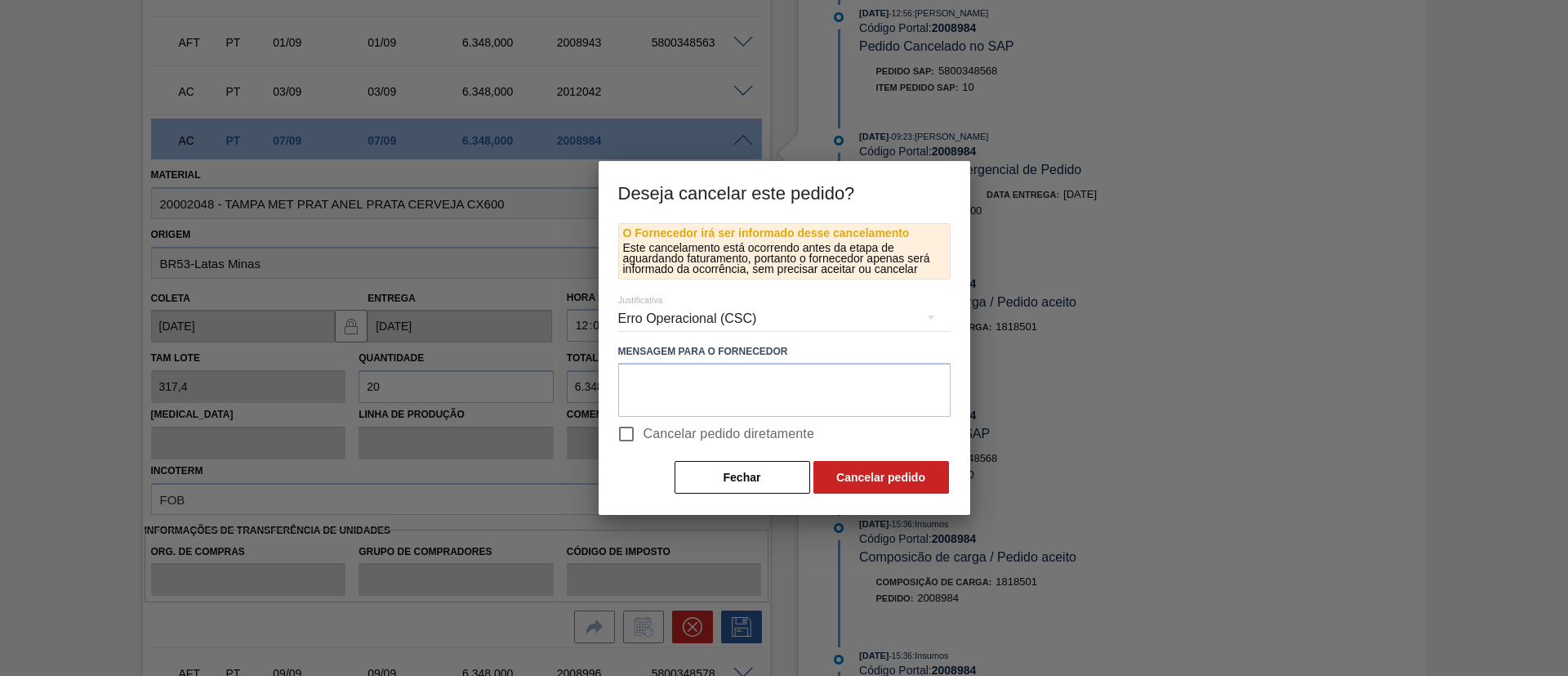
click at [652, 429] on span "Cancelar pedido diretamente" at bounding box center [729, 433] width 172 height 19
click at [643, 429] on input "Cancelar pedido diretamente" at bounding box center [626, 433] width 34 height 34
checkbox input "true"
click at [879, 477] on button "Cancelar pedido" at bounding box center [880, 477] width 136 height 32
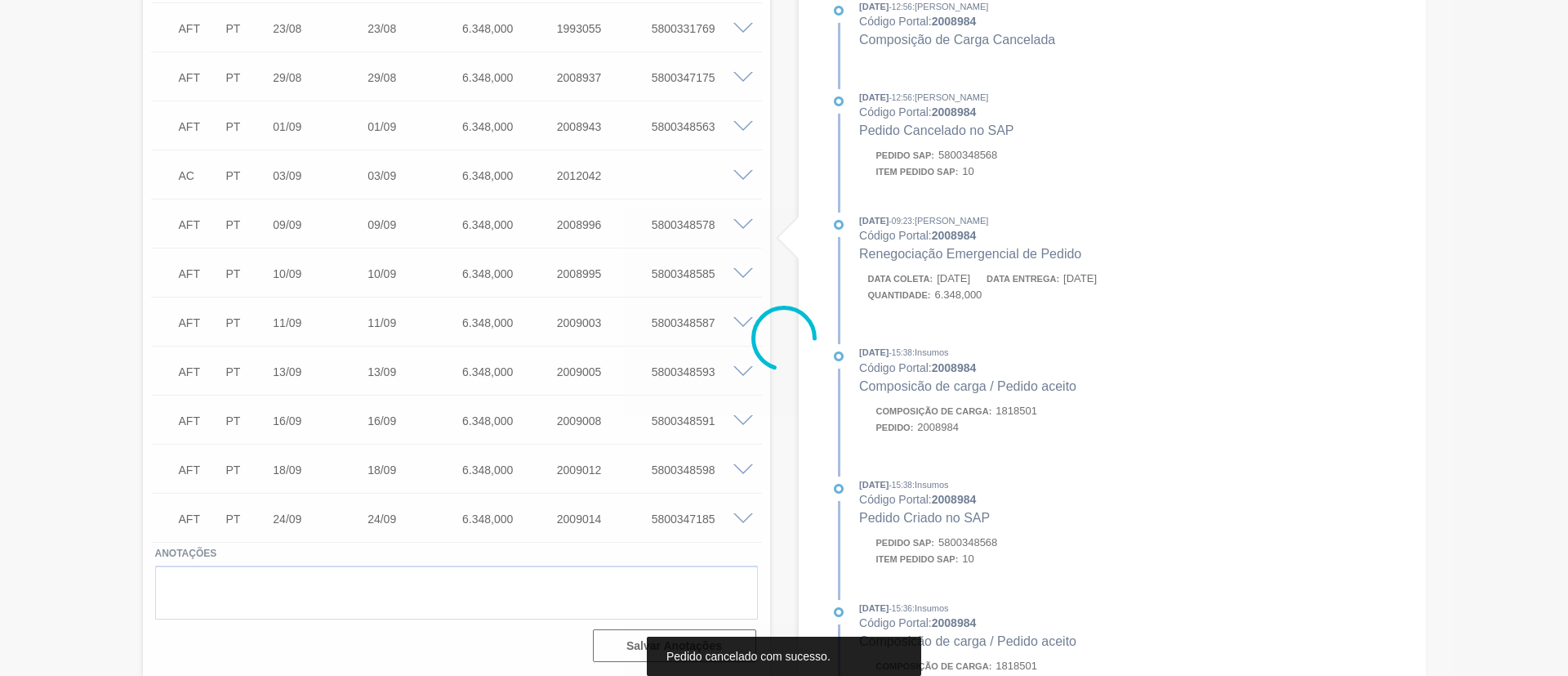
scroll to position [529, 0]
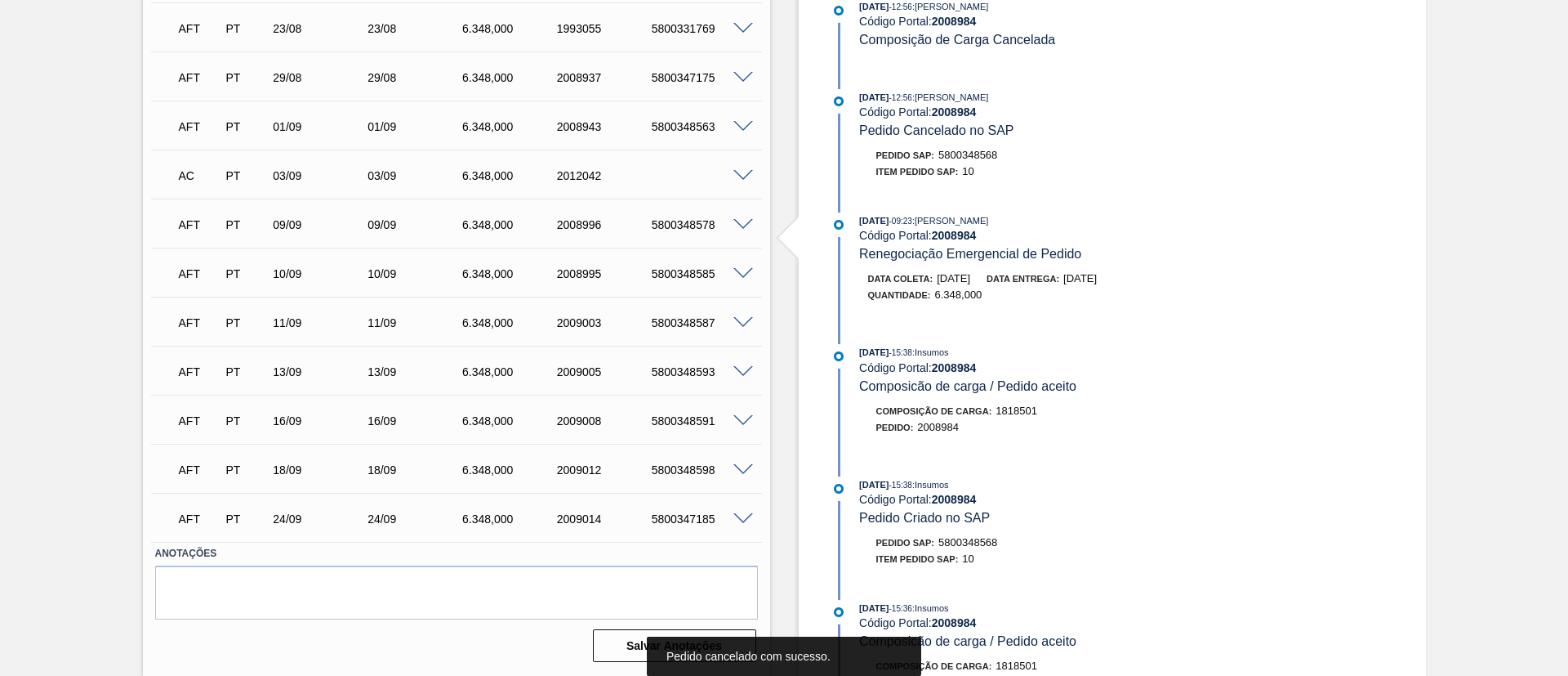
click at [739, 177] on span at bounding box center [743, 175] width 19 height 12
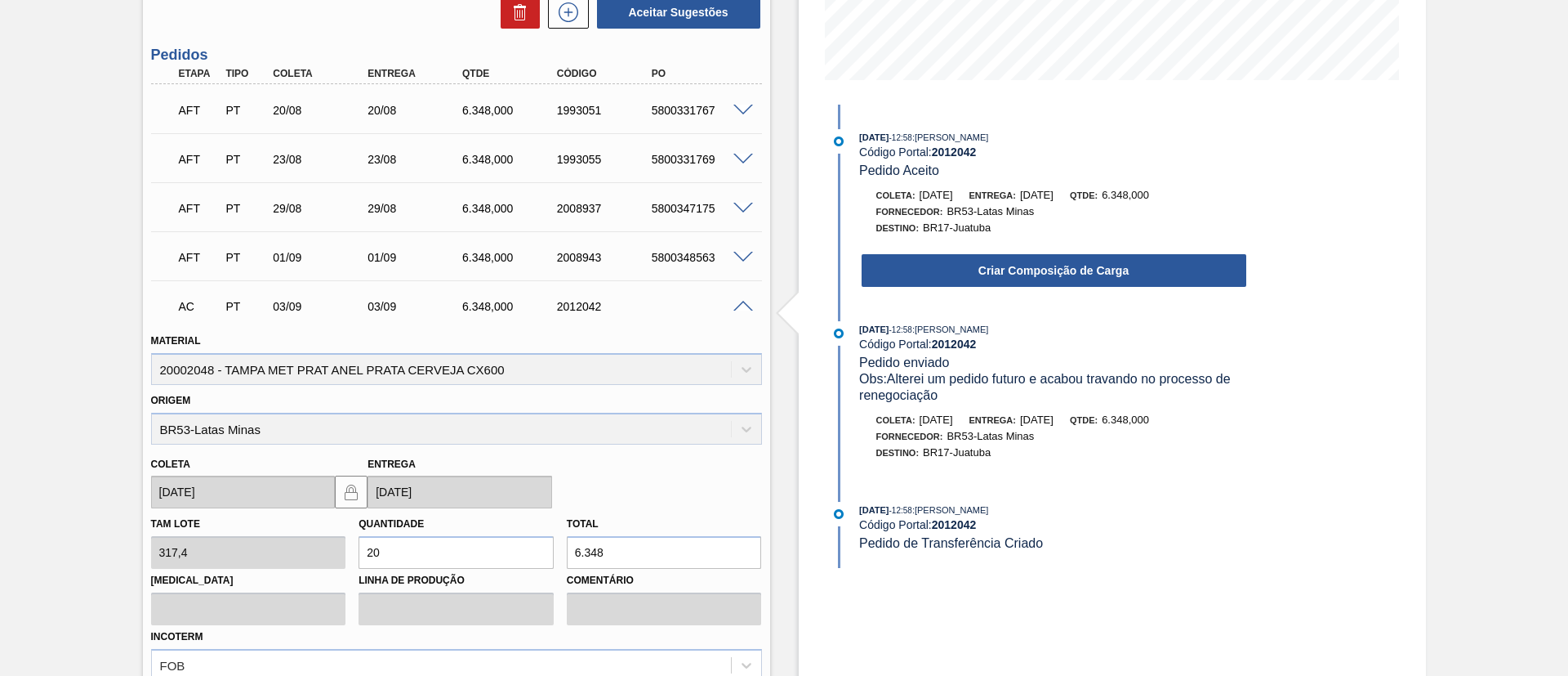
scroll to position [368, 0]
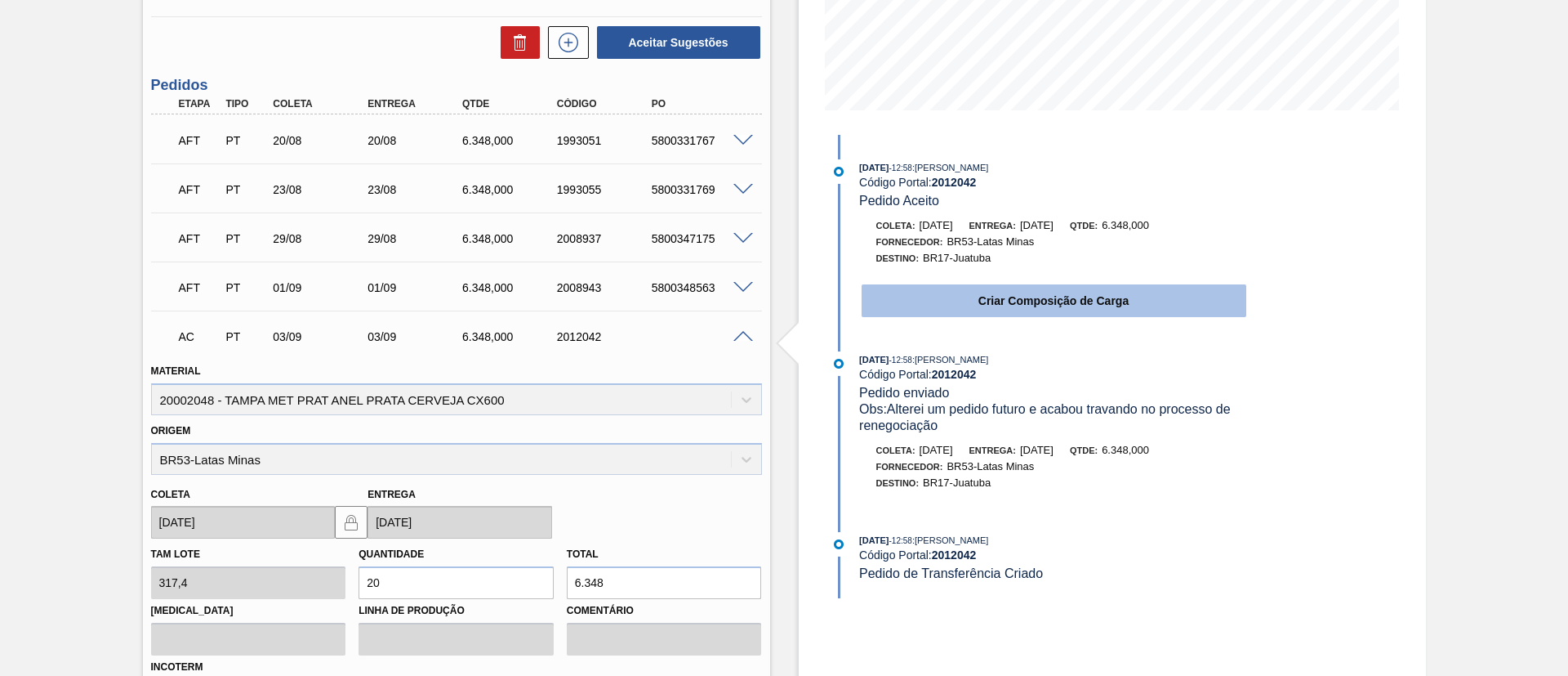
click at [990, 307] on button "Criar Composição de Carga" at bounding box center [1054, 300] width 385 height 32
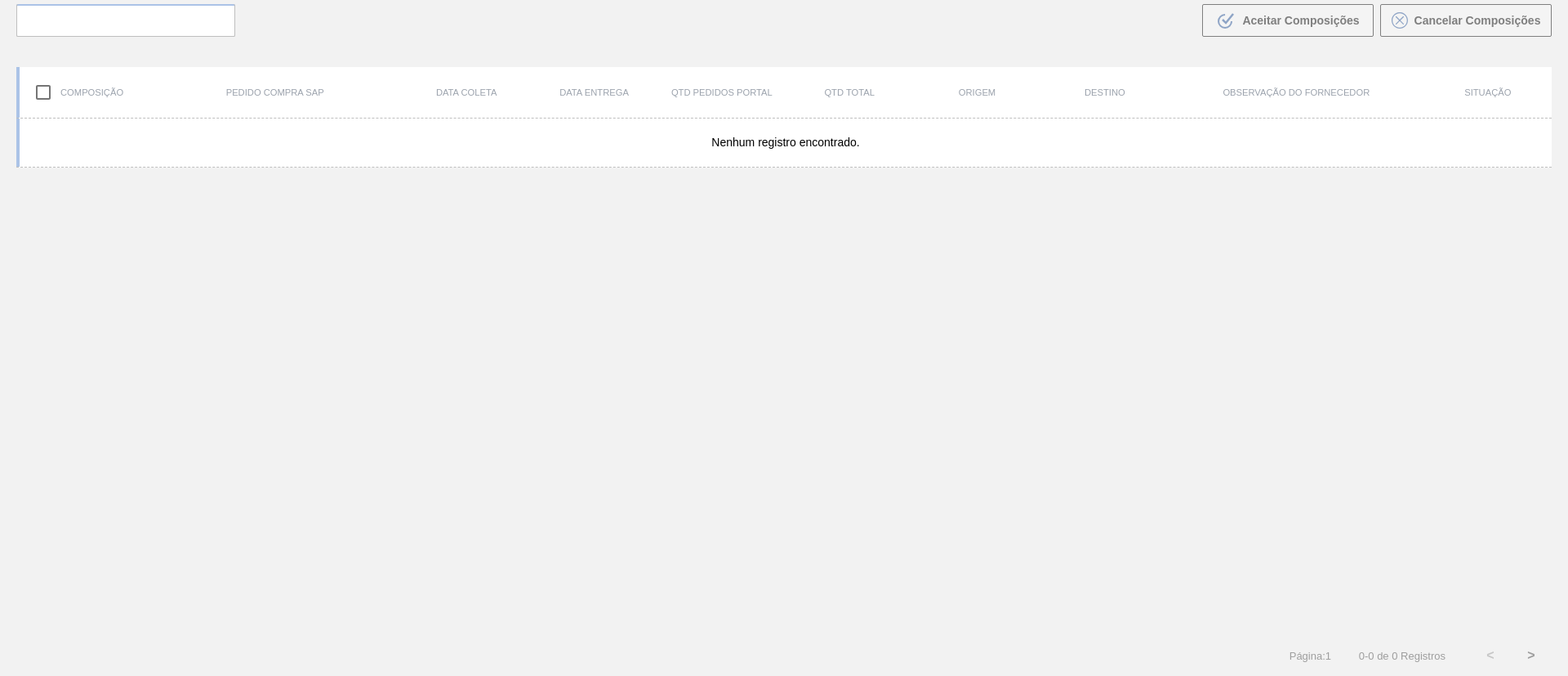
scroll to position [117, 0]
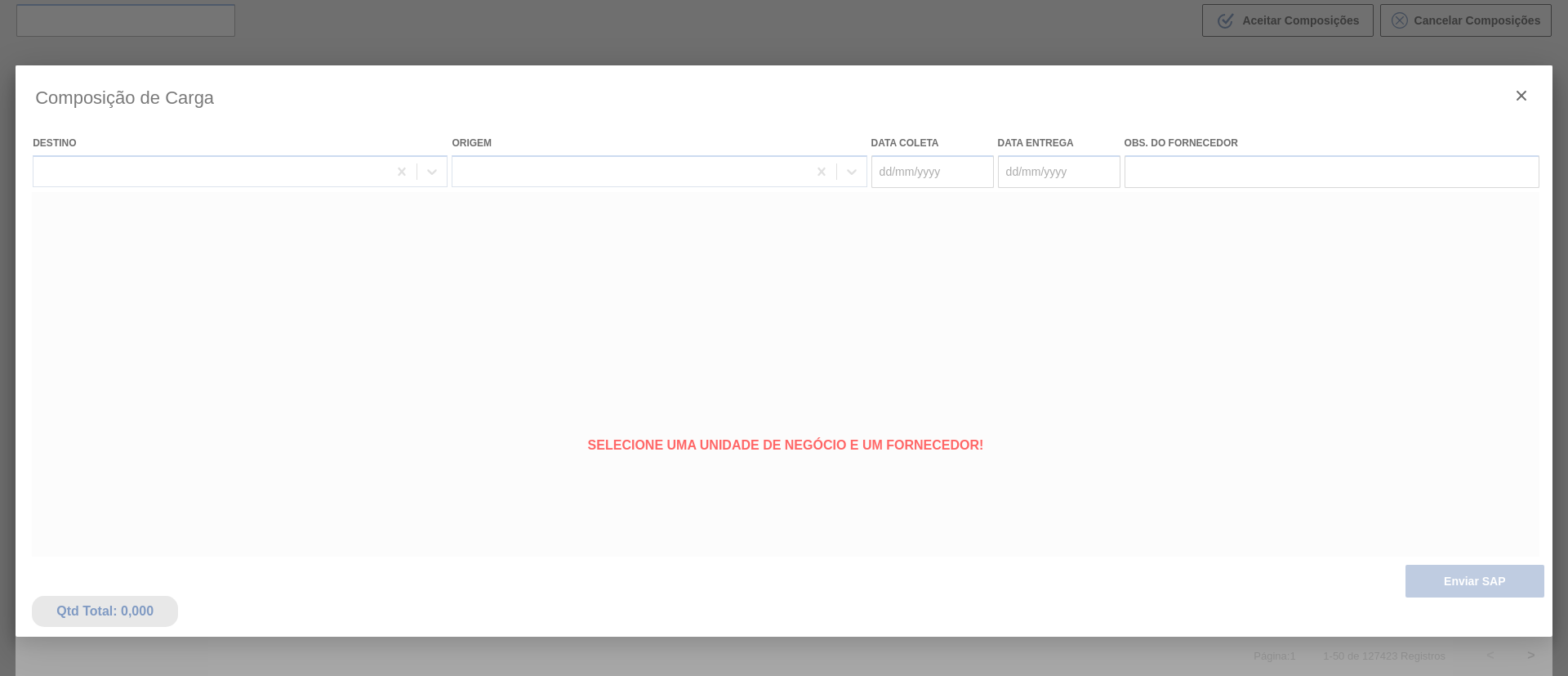
type coleta "[DATE]"
type entrega "[DATE]"
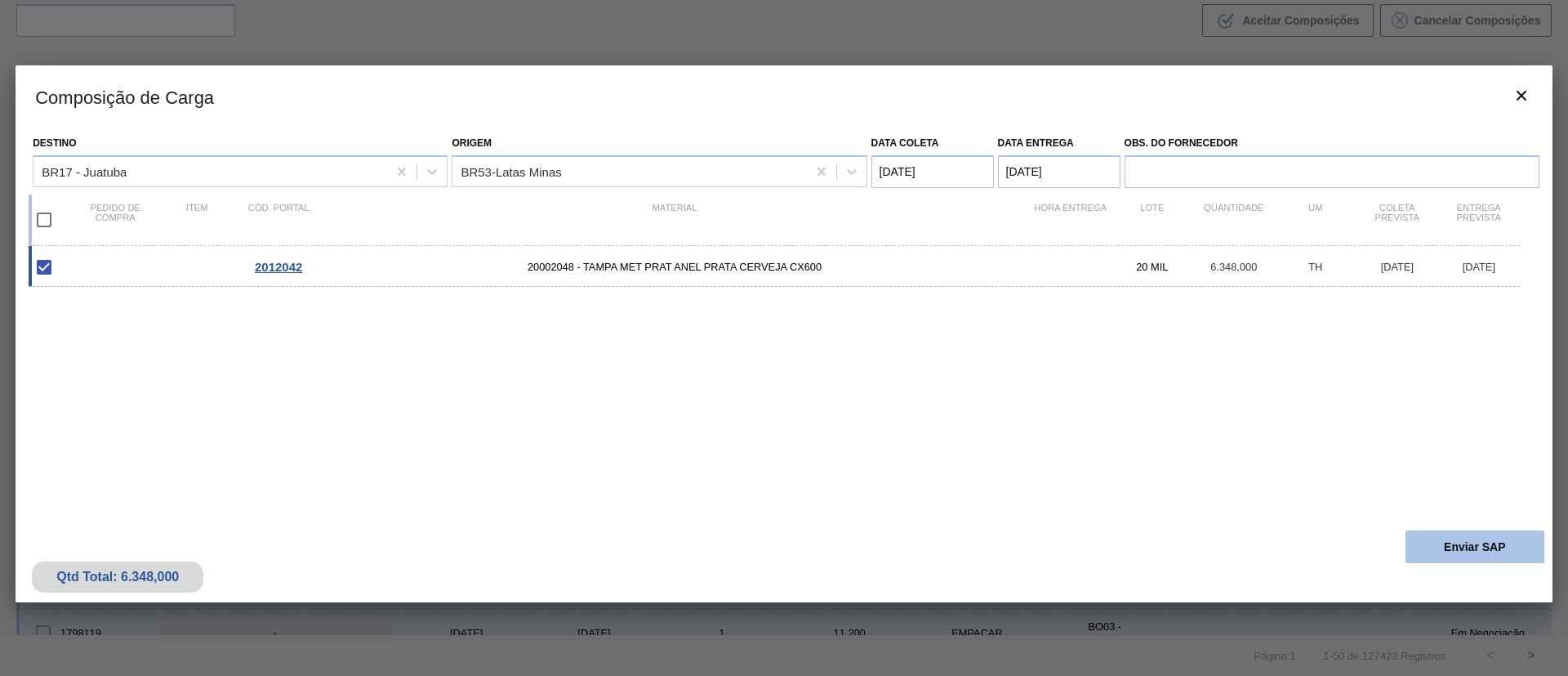
click at [1447, 558] on button "Enviar SAP" at bounding box center [1475, 546] width 138 height 32
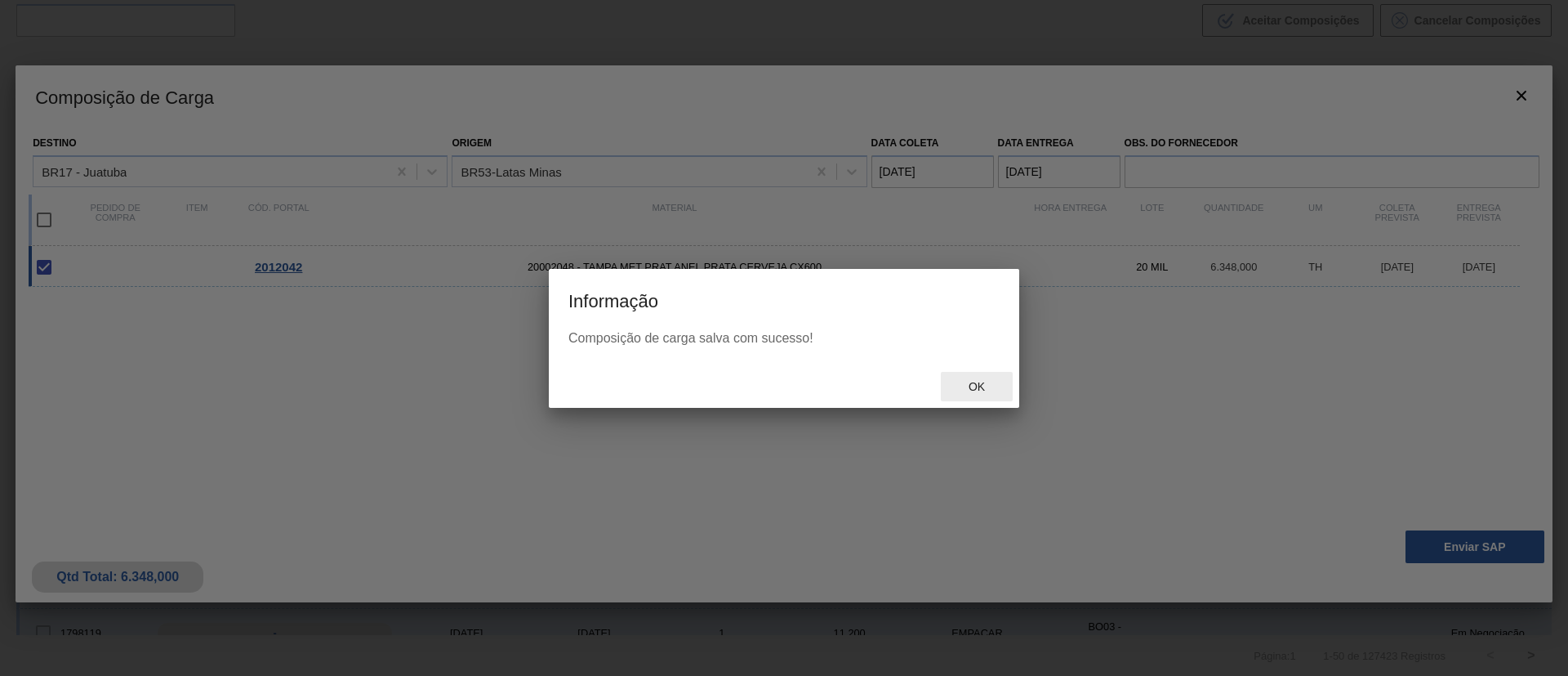
click at [980, 385] on span "Ok" at bounding box center [976, 387] width 42 height 13
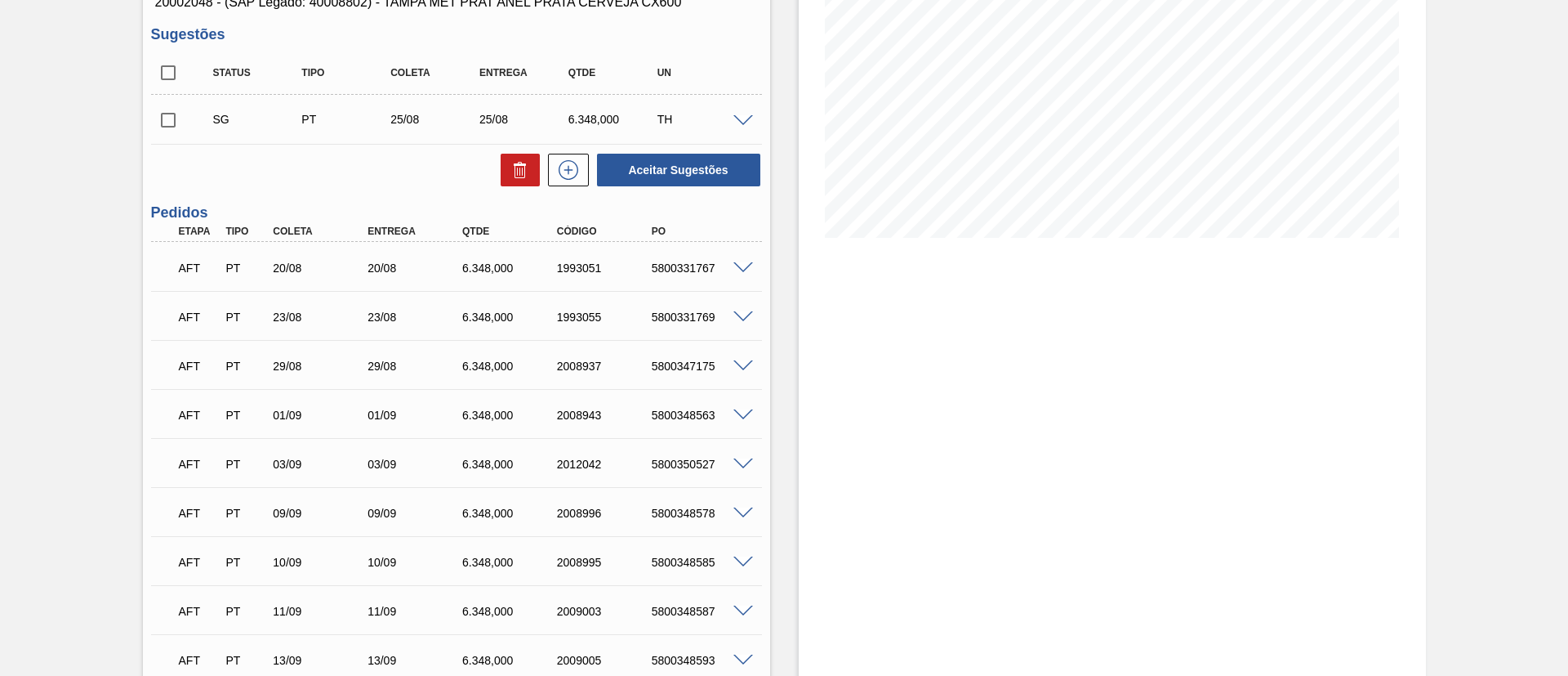
scroll to position [245, 0]
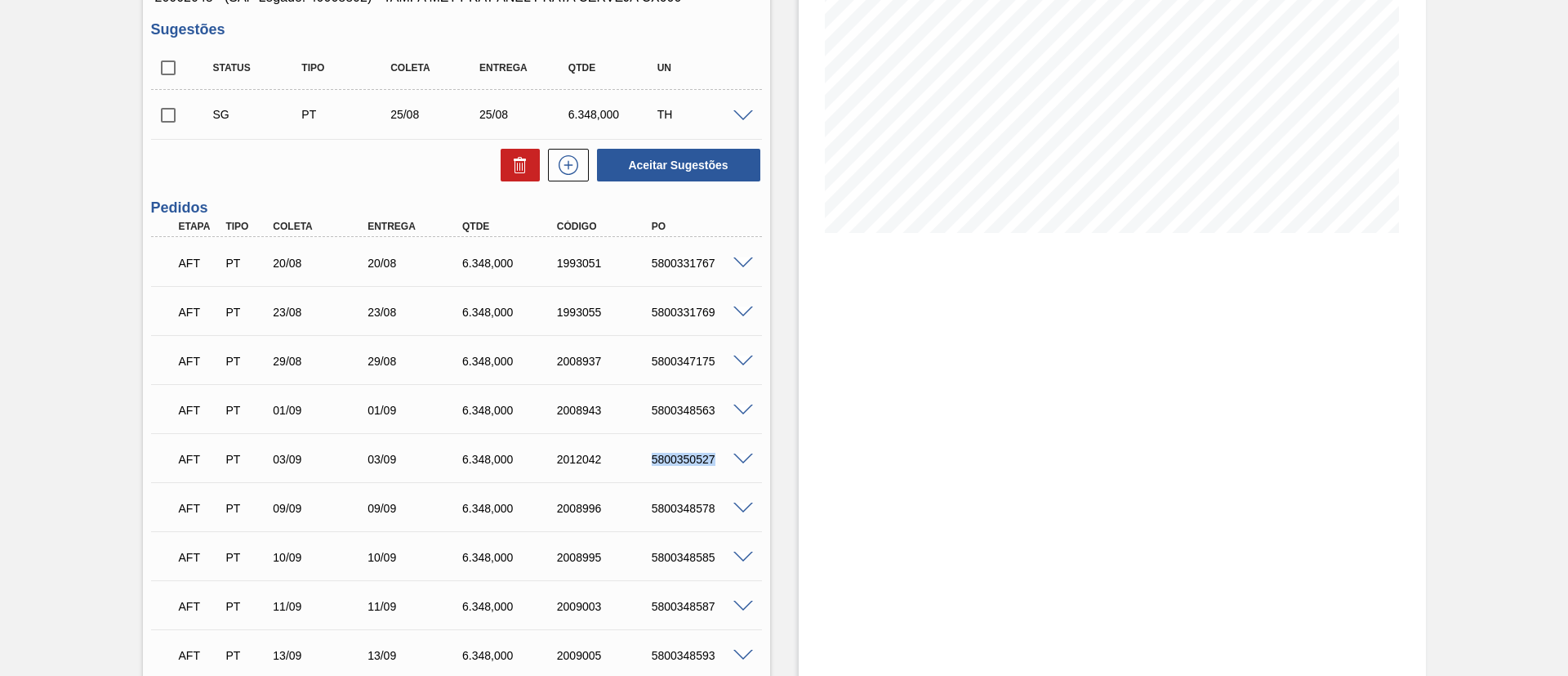
drag, startPoint x: 642, startPoint y: 466, endPoint x: 722, endPoint y: 462, distance: 80.1
click at [722, 462] on div "AFT PT 03/09 03/09 6.348,000 2012042 5800350527" at bounding box center [451, 457] width 568 height 32
copy div "5800350527"
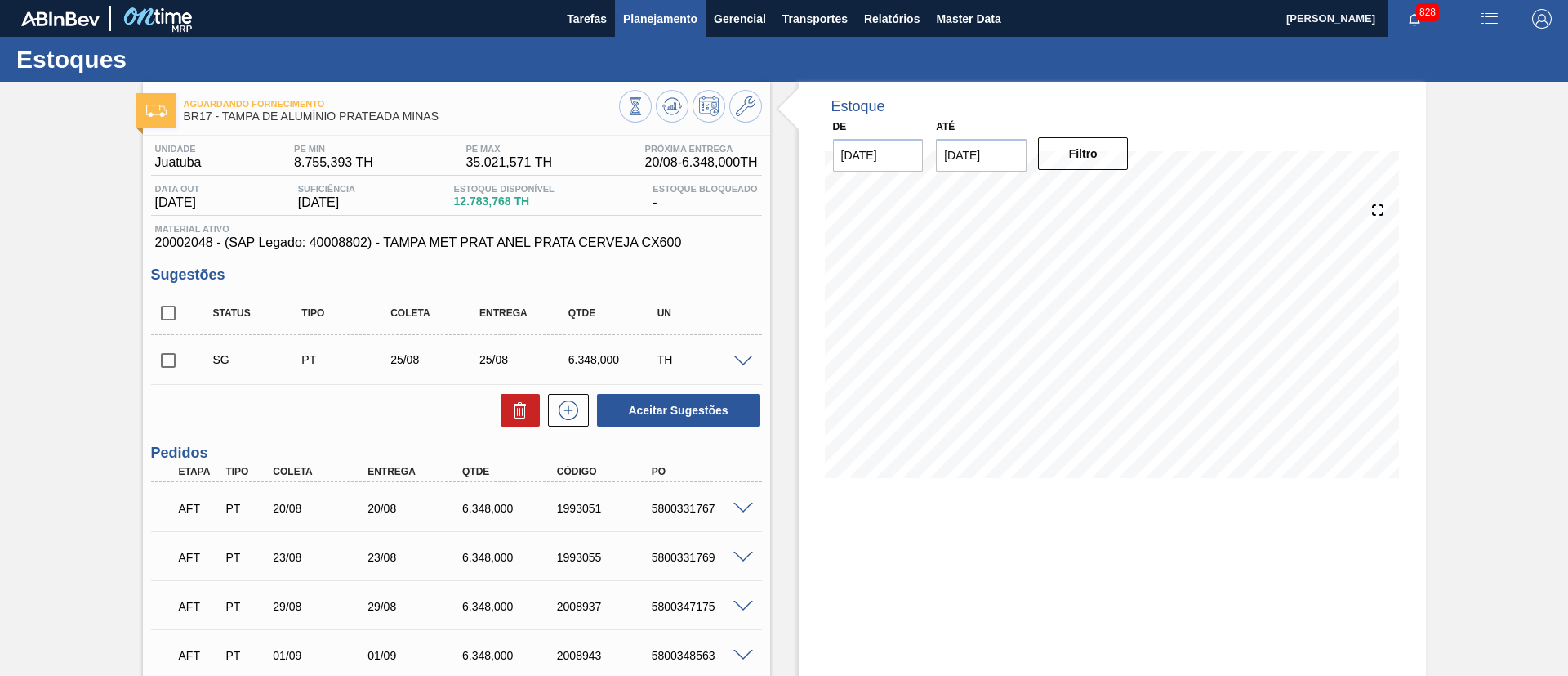
click at [669, 16] on span "Planejamento" at bounding box center [660, 18] width 75 height 19
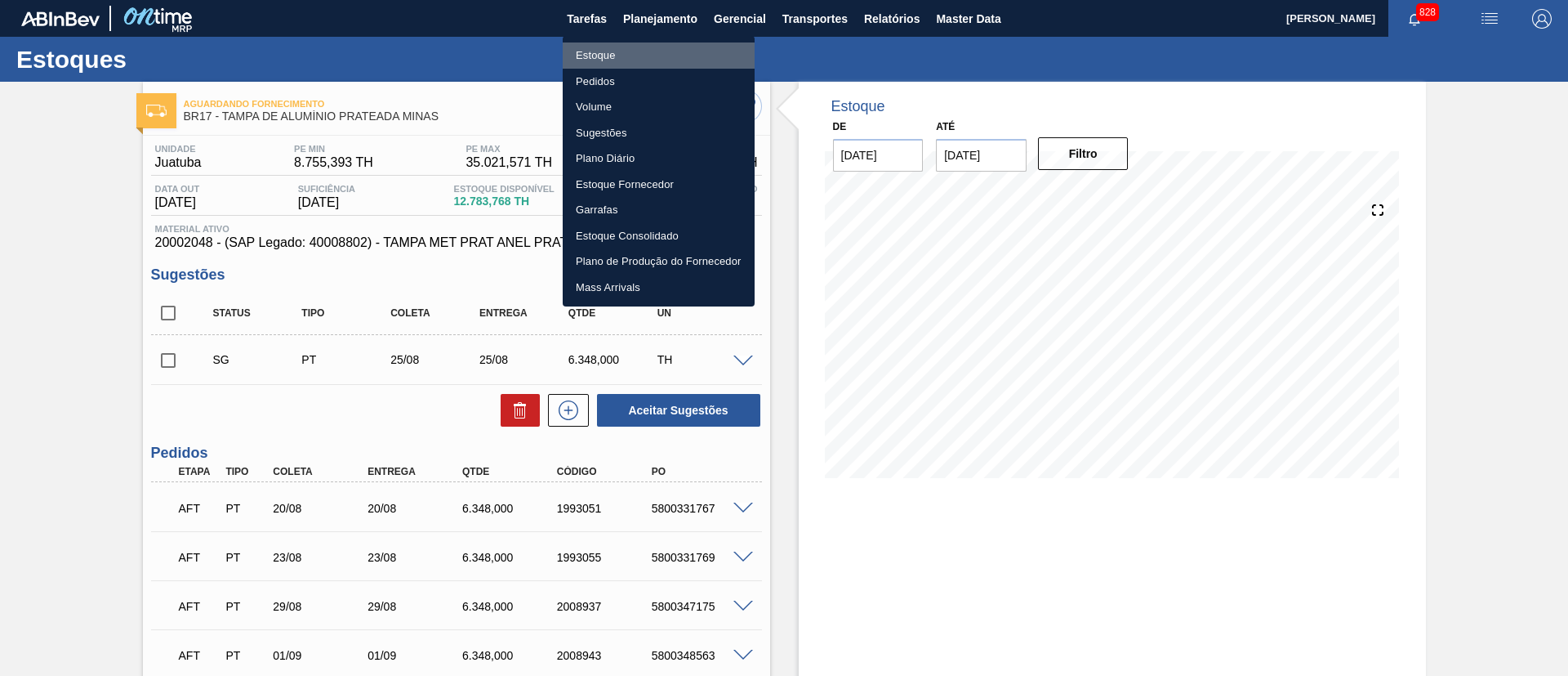
click at [607, 42] on li "Estoque" at bounding box center [659, 55] width 192 height 26
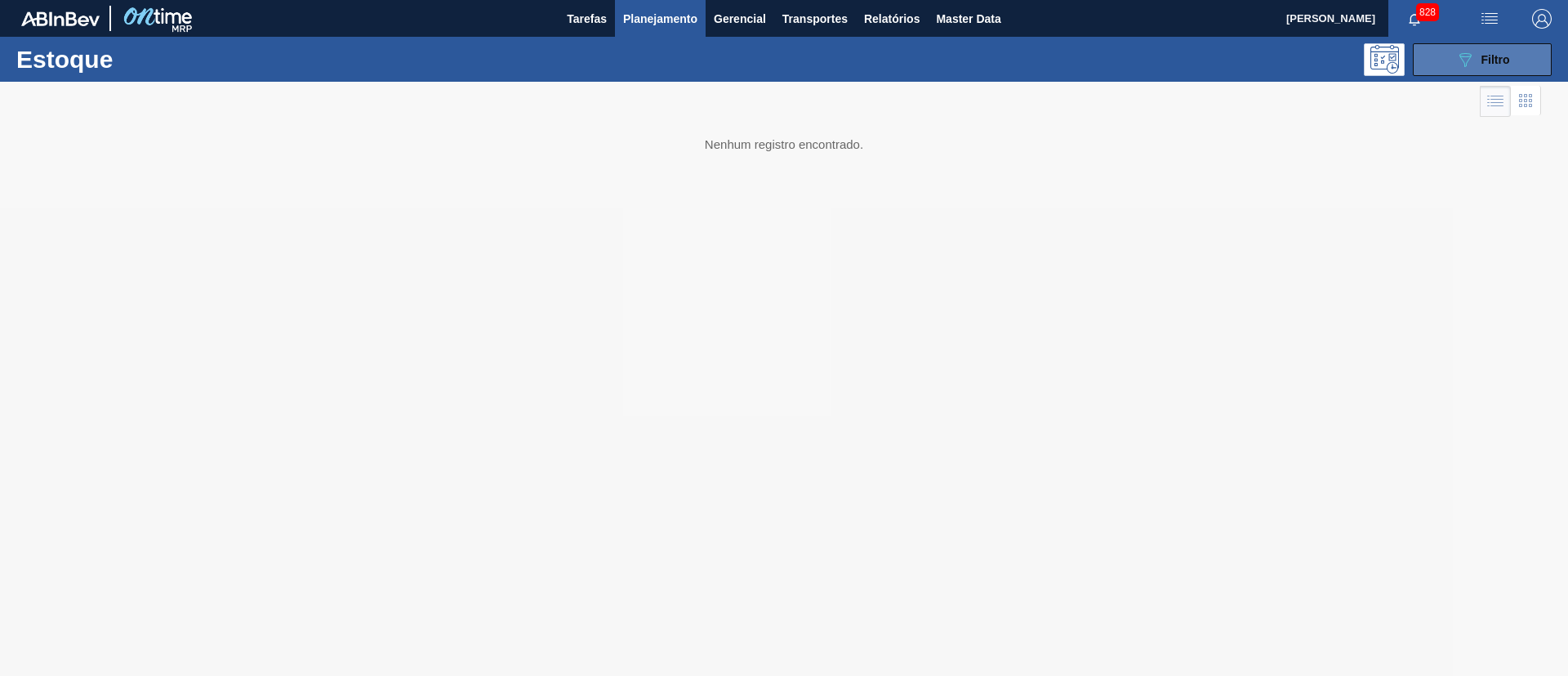
click at [1490, 65] on span "Filtro" at bounding box center [1495, 60] width 29 height 13
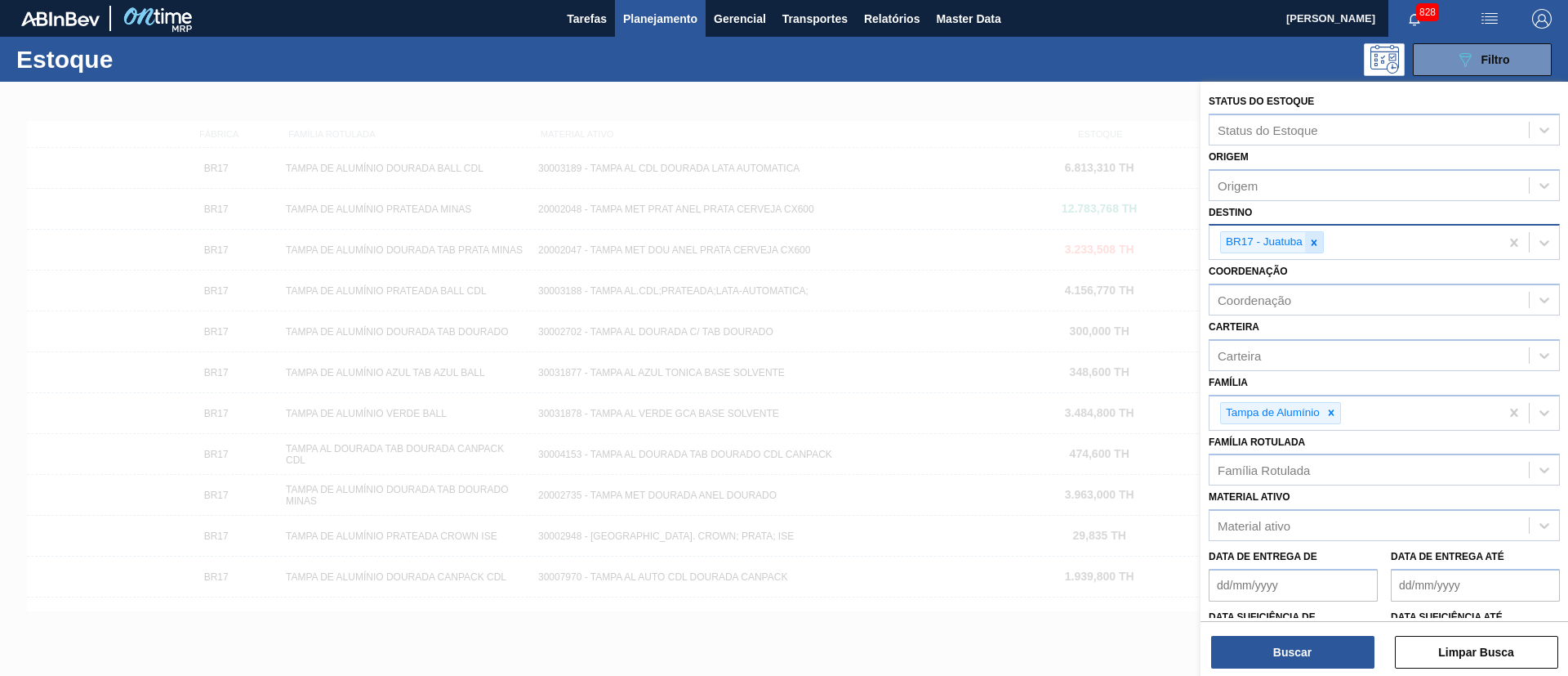
click at [1315, 238] on icon at bounding box center [1314, 243] width 11 height 11
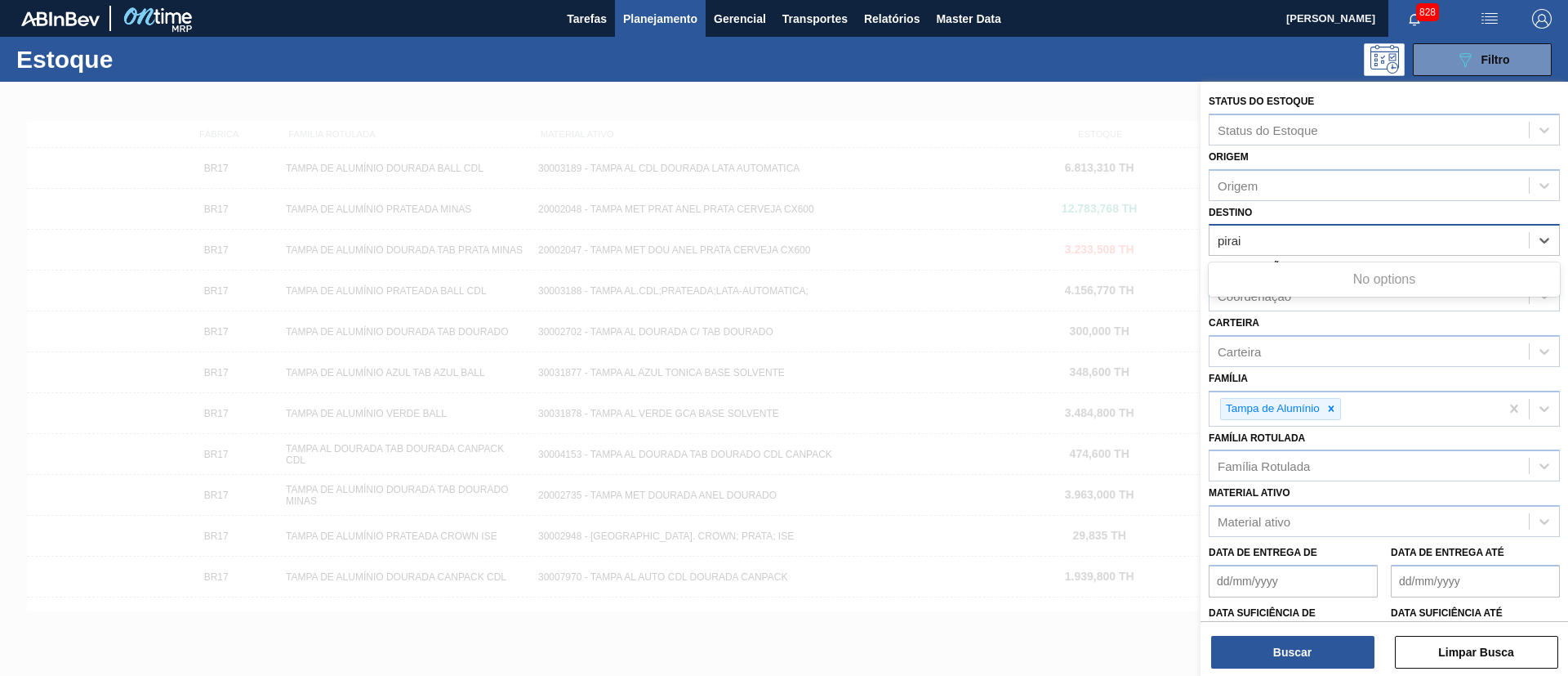
type input "pira"
click at [1299, 270] on div "BR13 - Piraí" at bounding box center [1384, 281] width 352 height 30
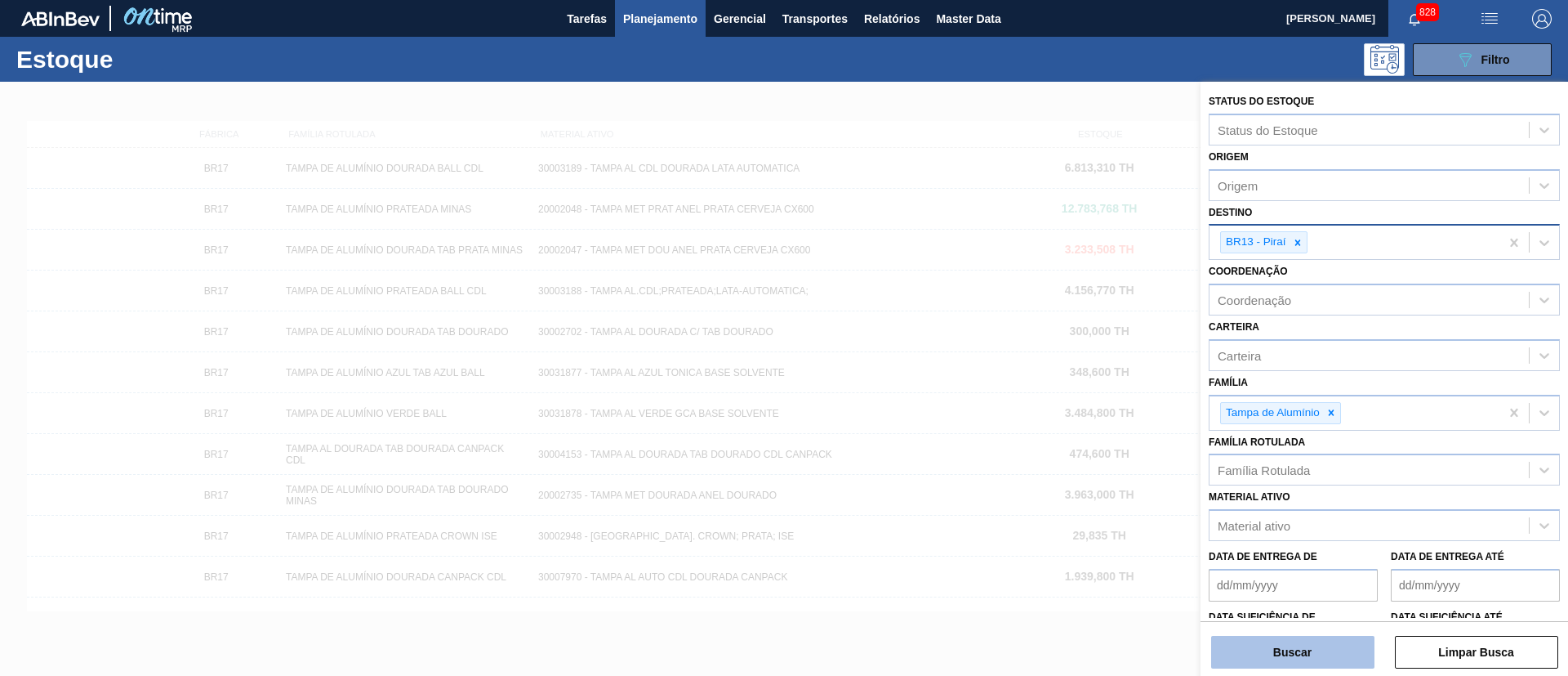
click at [1299, 649] on button "Buscar" at bounding box center [1292, 651] width 163 height 32
